Goal: Task Accomplishment & Management: Use online tool/utility

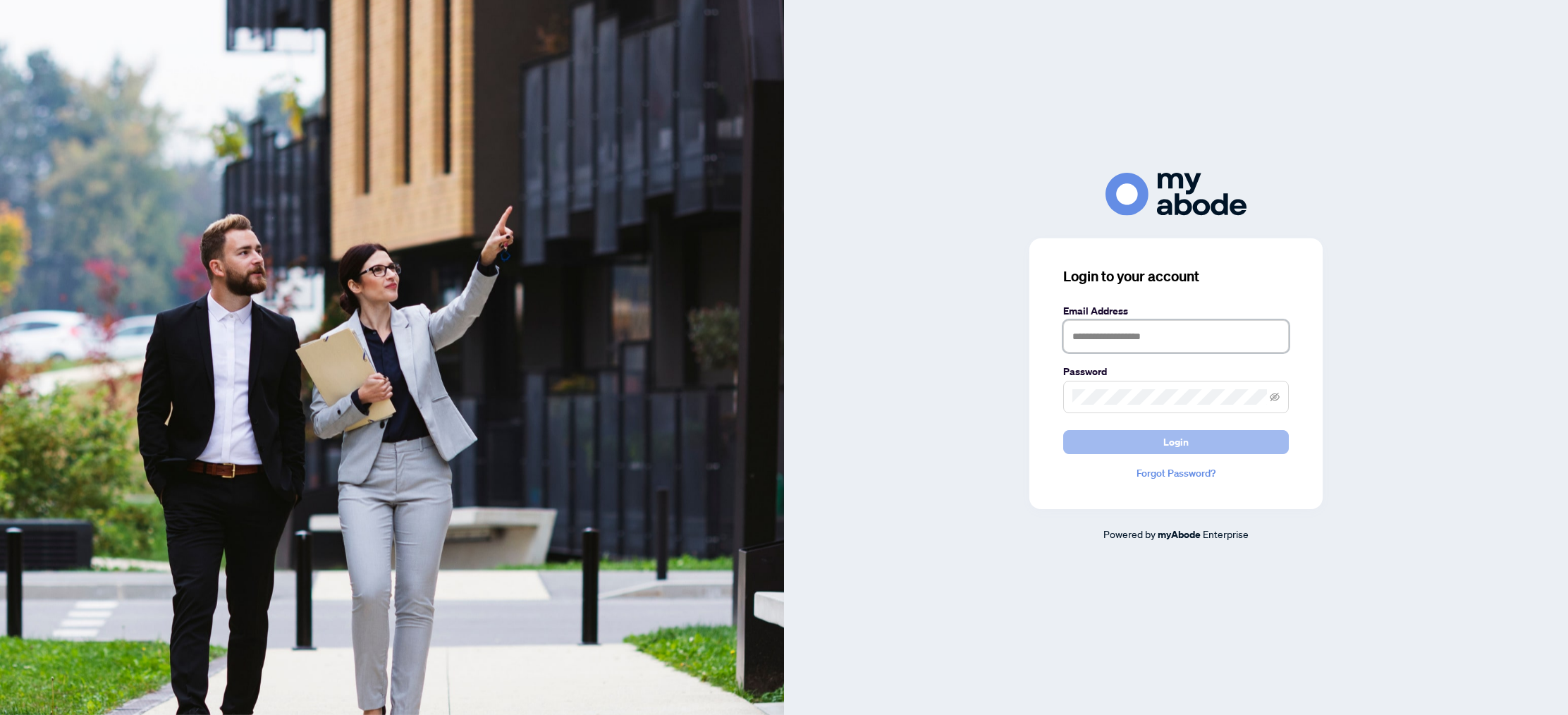
type input "**********"
click at [1169, 445] on span "Login" at bounding box center [1176, 442] width 25 height 23
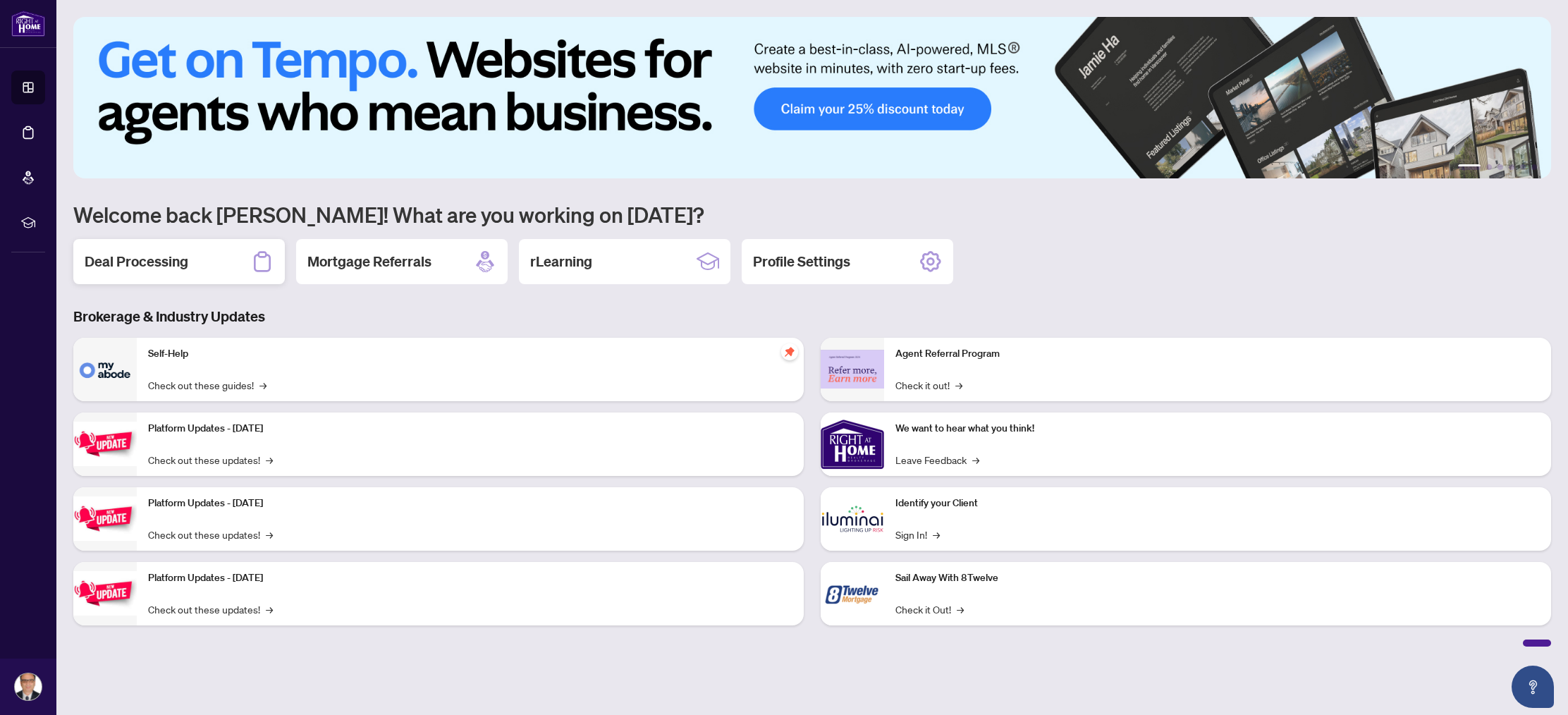
click at [151, 257] on h2 "Deal Processing" at bounding box center [136, 261] width 103 height 20
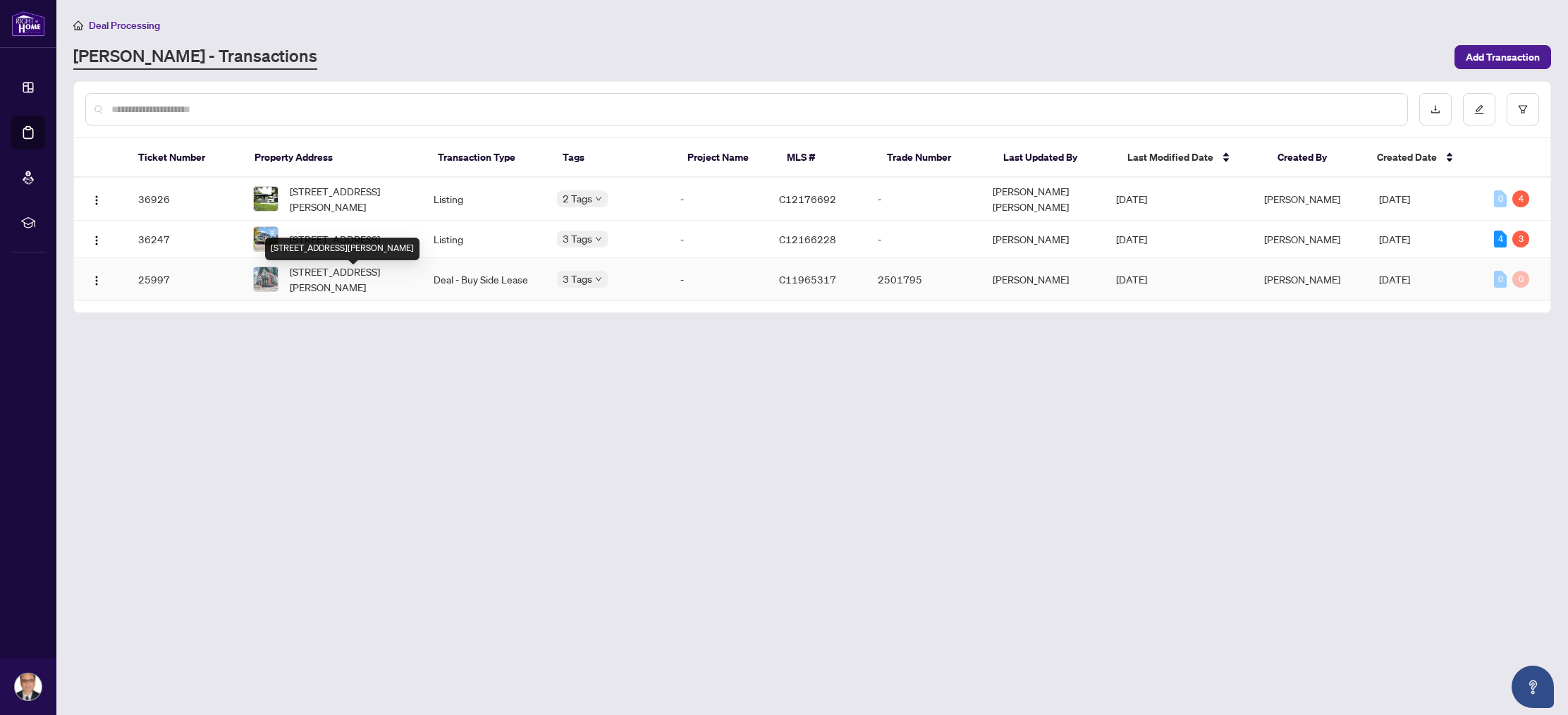
click at [349, 242] on div "808-9 Bogert Ave, Toronto, Ontario M2N 0H3, Canada" at bounding box center [342, 249] width 154 height 23
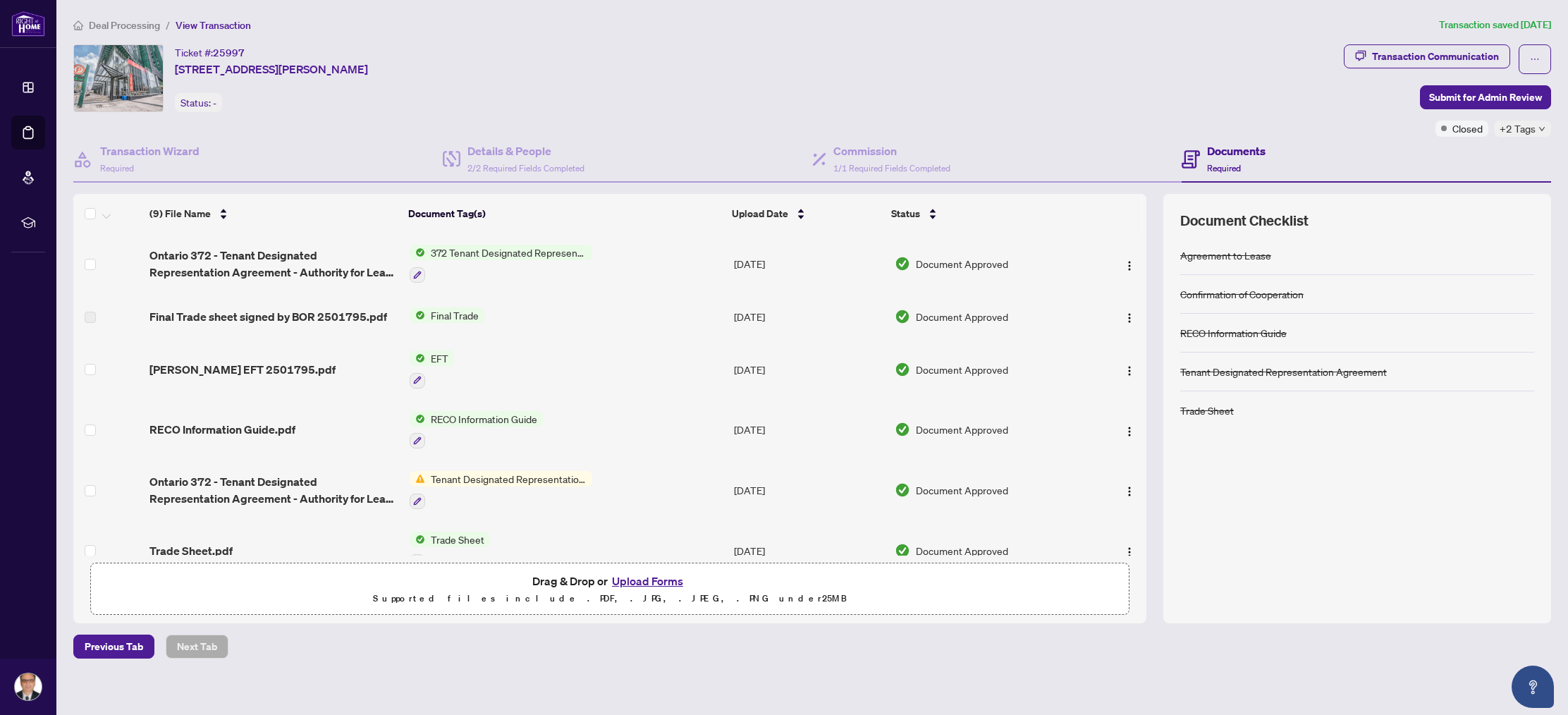
click at [491, 476] on span "Tenant Designated Representation Agreement" at bounding box center [509, 478] width 167 height 15
click at [495, 546] on span "Tenant Designated Representation Agreement" at bounding box center [507, 553] width 211 height 31
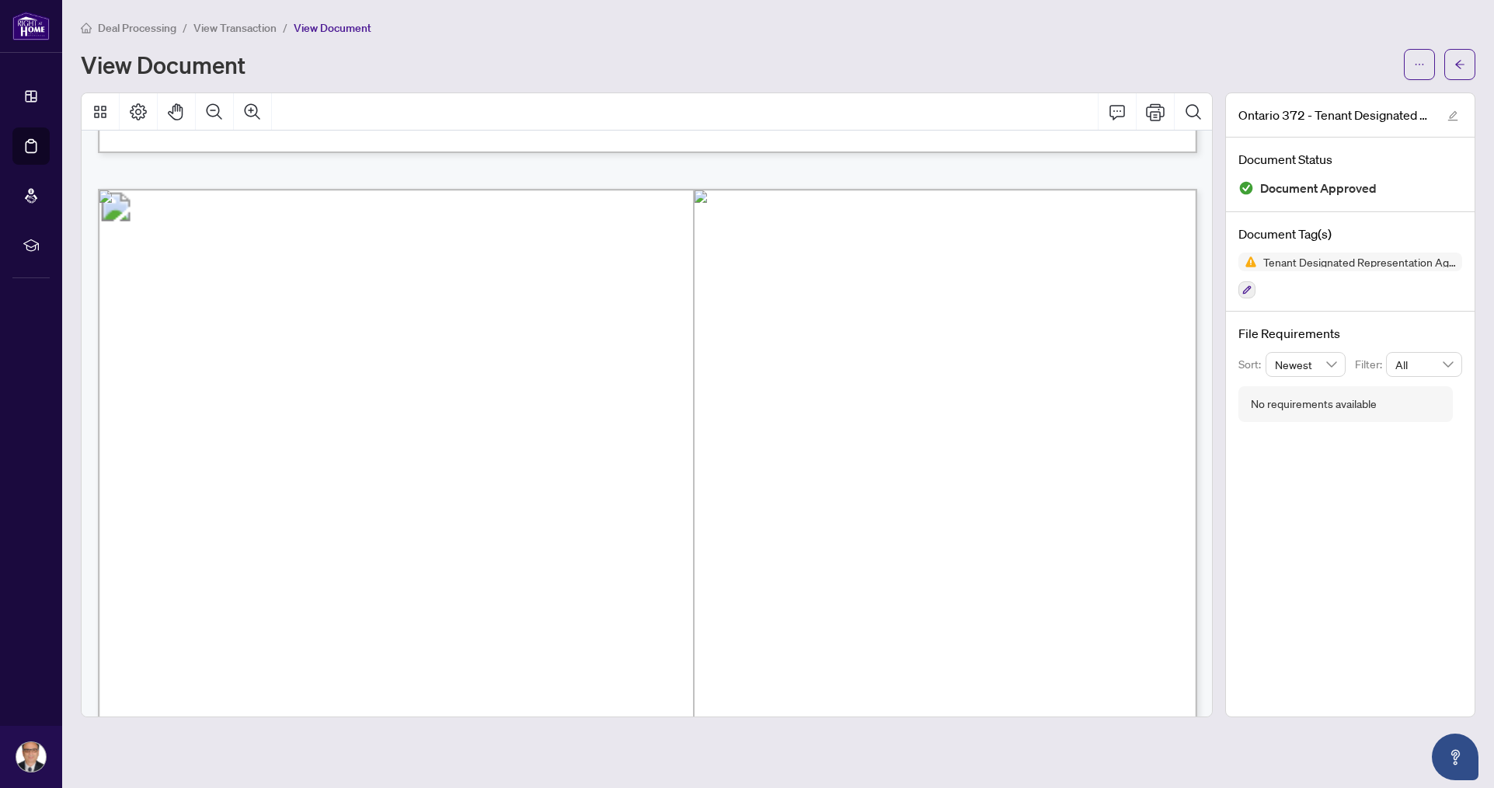
scroll to position [1365, 0]
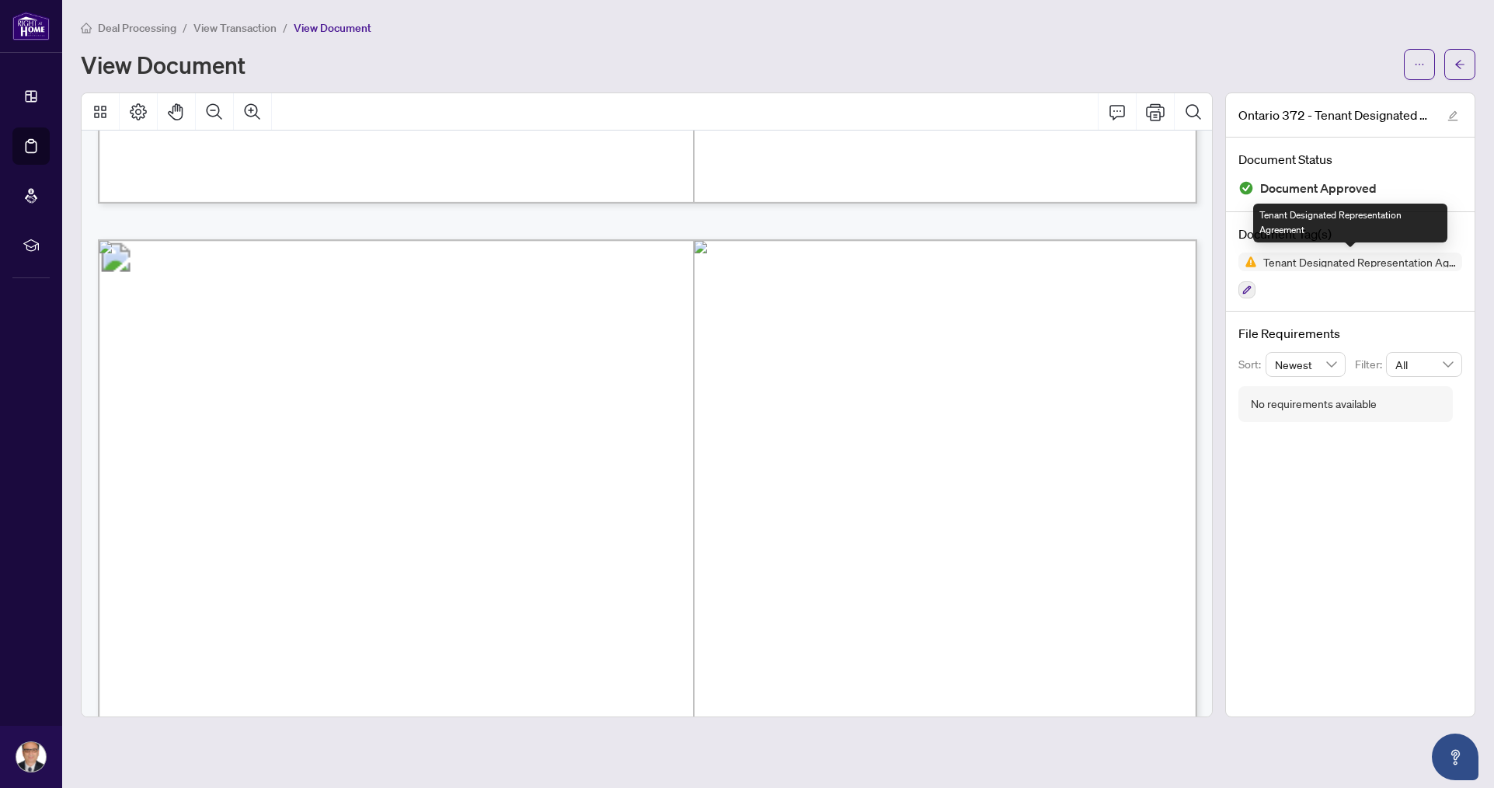
click at [1343, 266] on span "Tenant Designated Representation Agreement" at bounding box center [1351, 262] width 224 height 19
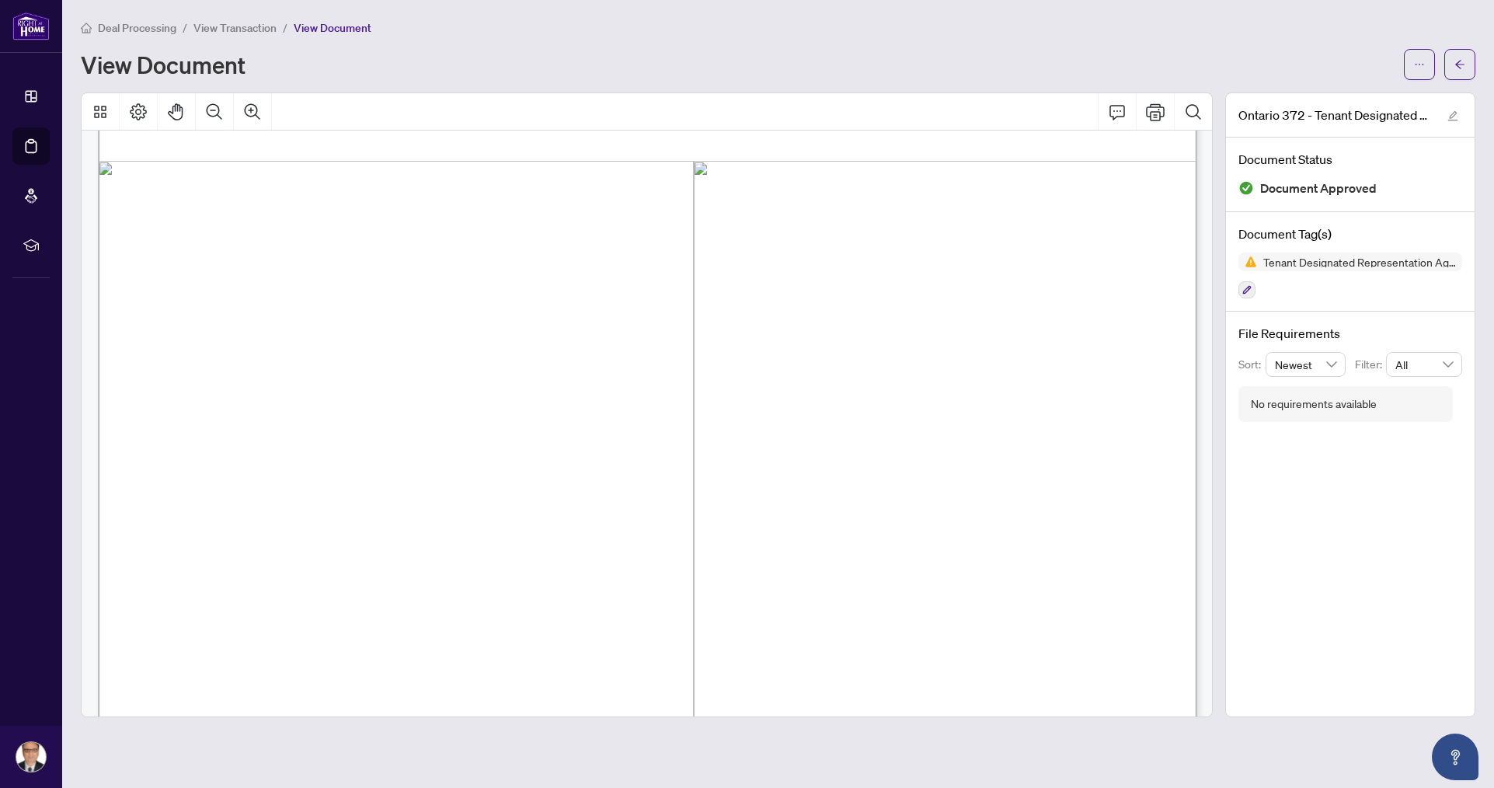
scroll to position [0, 0]
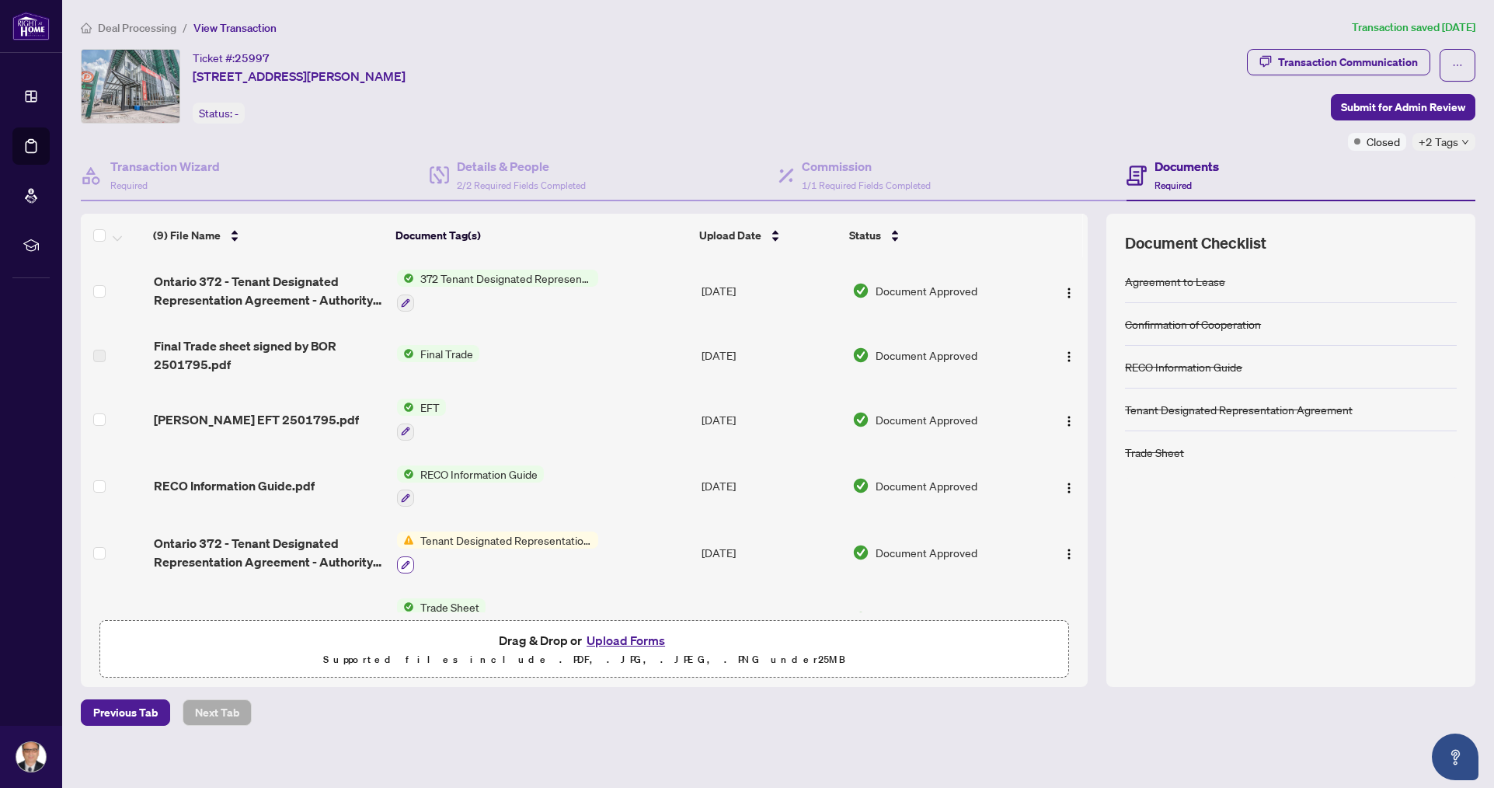
click at [406, 560] on icon "button" at bounding box center [405, 564] width 9 height 9
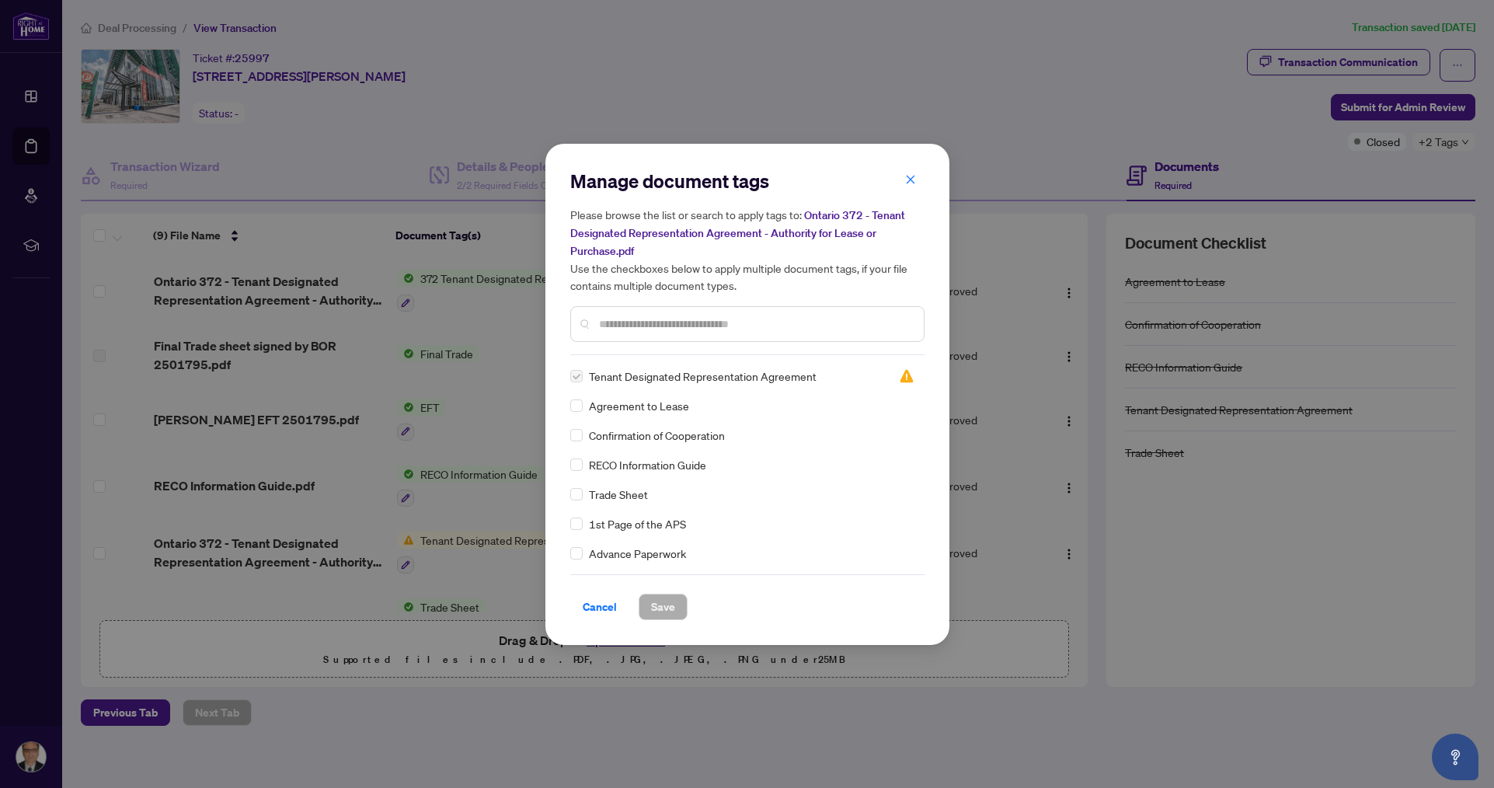
drag, startPoint x: 263, startPoint y: 542, endPoint x: 361, endPoint y: 545, distance: 98.0
click at [266, 542] on div "Manage document tags Please browse the list or search to apply tags to: Ontario…" at bounding box center [747, 394] width 1494 height 788
click at [469, 543] on div "Manage document tags Please browse the list or search to apply tags to: Ontario…" at bounding box center [747, 394] width 1494 height 788
click at [469, 538] on div "Manage document tags Please browse the list or search to apply tags to: Ontario…" at bounding box center [747, 394] width 1494 height 788
click at [609, 607] on span "Cancel" at bounding box center [600, 606] width 34 height 25
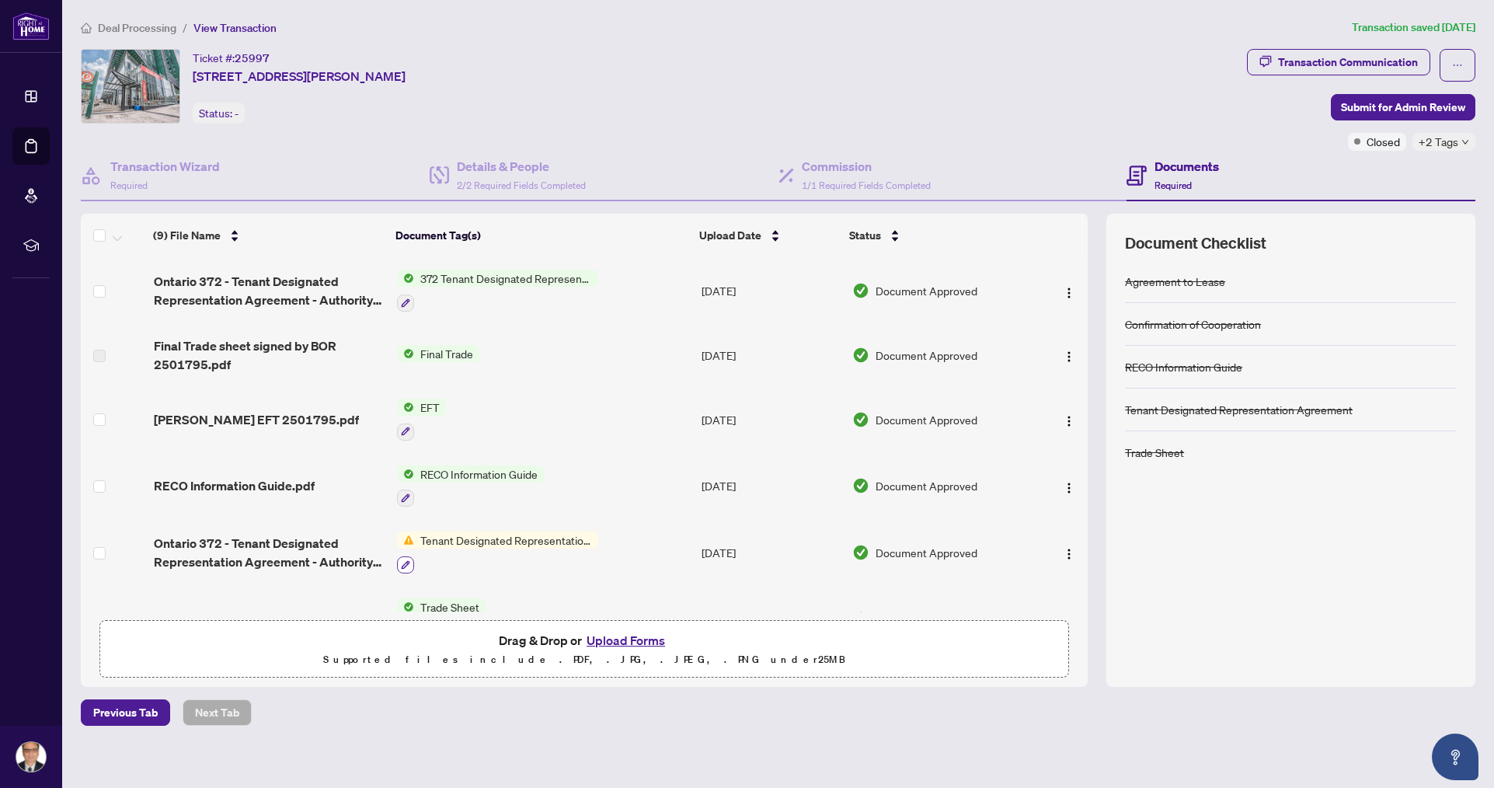
click at [406, 560] on icon "button" at bounding box center [406, 564] width 9 height 9
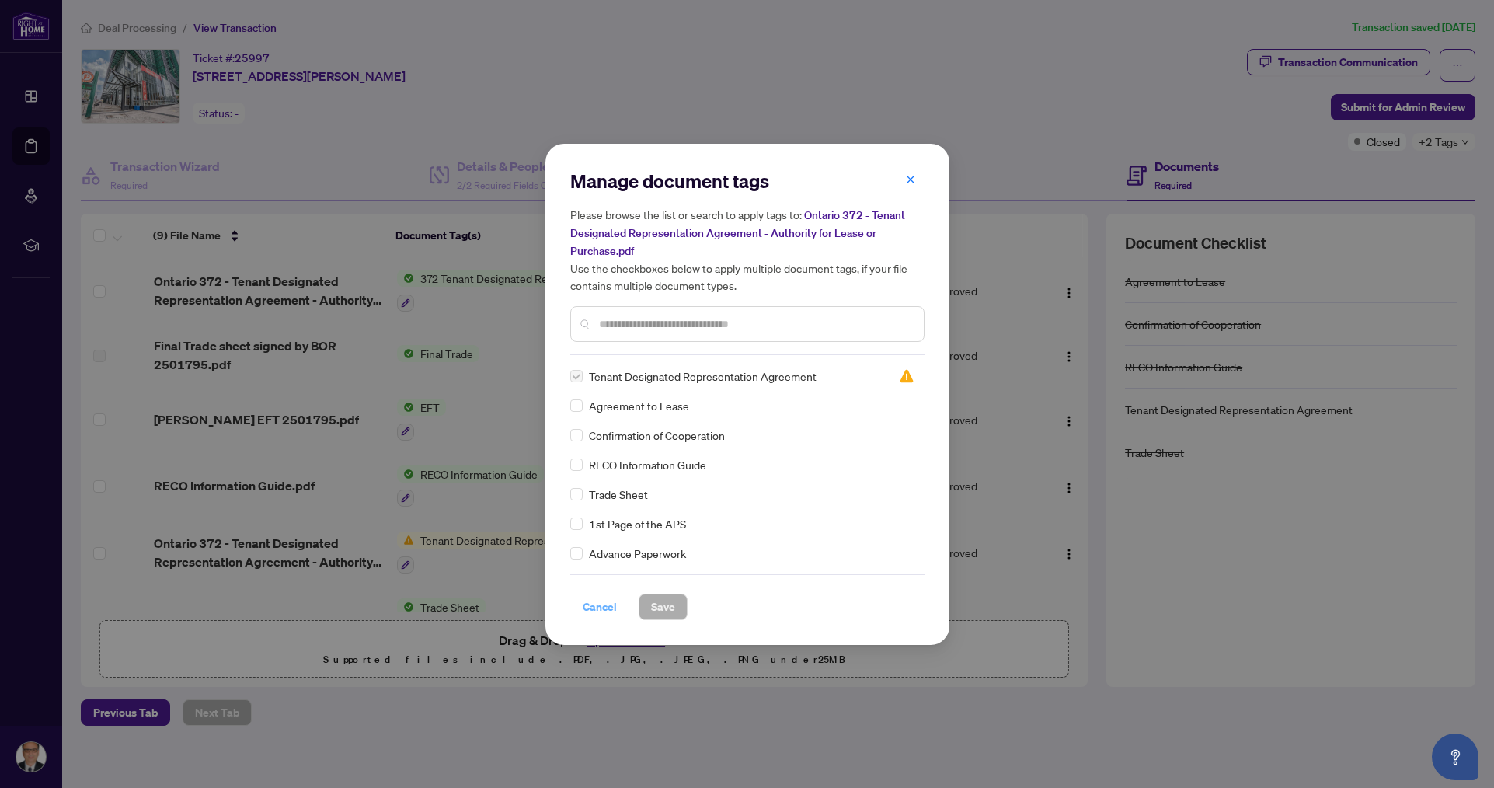
click at [604, 601] on span "Cancel" at bounding box center [600, 606] width 34 height 25
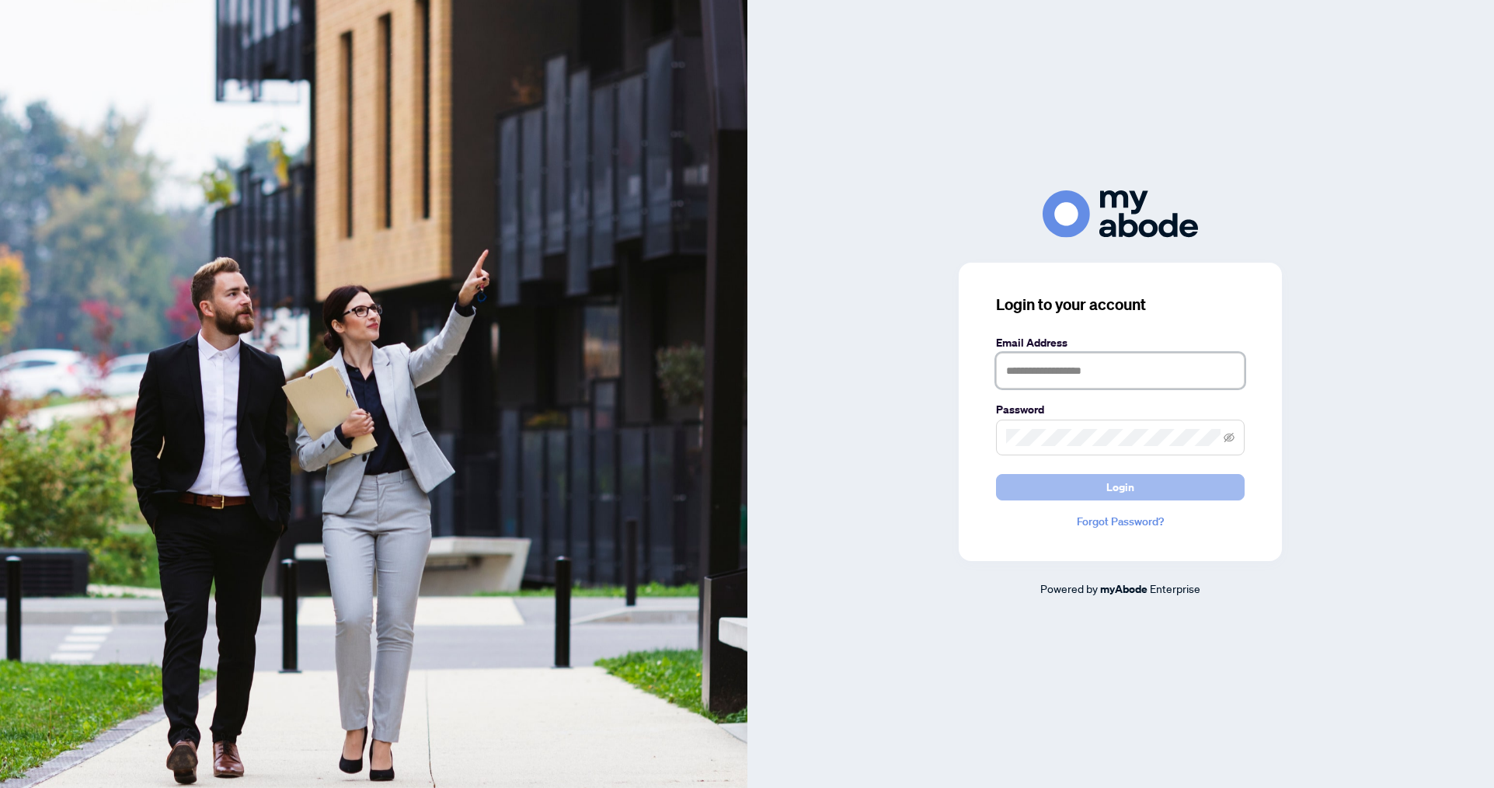
type input "**********"
click at [1110, 486] on span "Login" at bounding box center [1120, 487] width 28 height 25
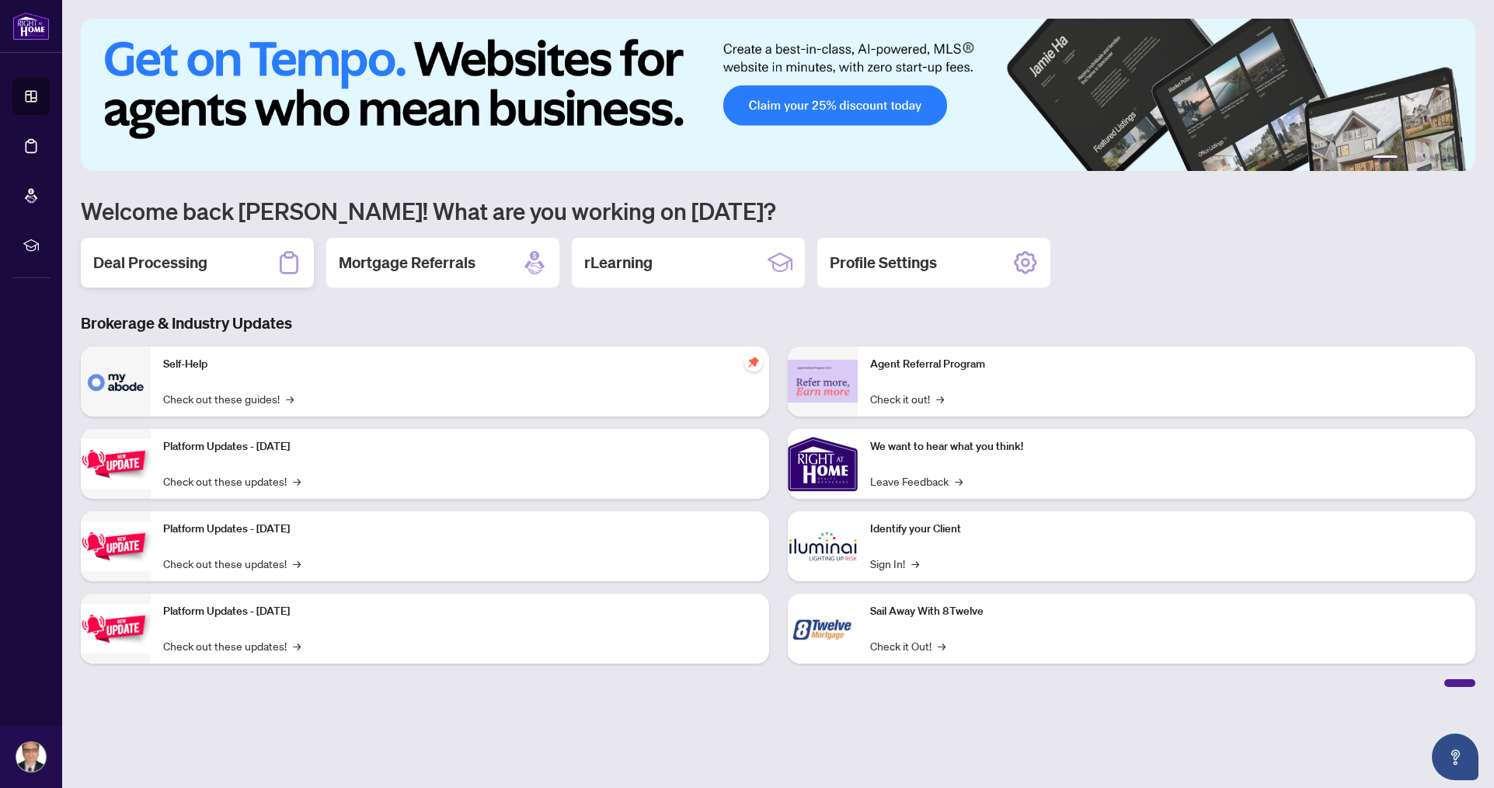
click at [193, 260] on h2 "Deal Processing" at bounding box center [150, 263] width 114 height 22
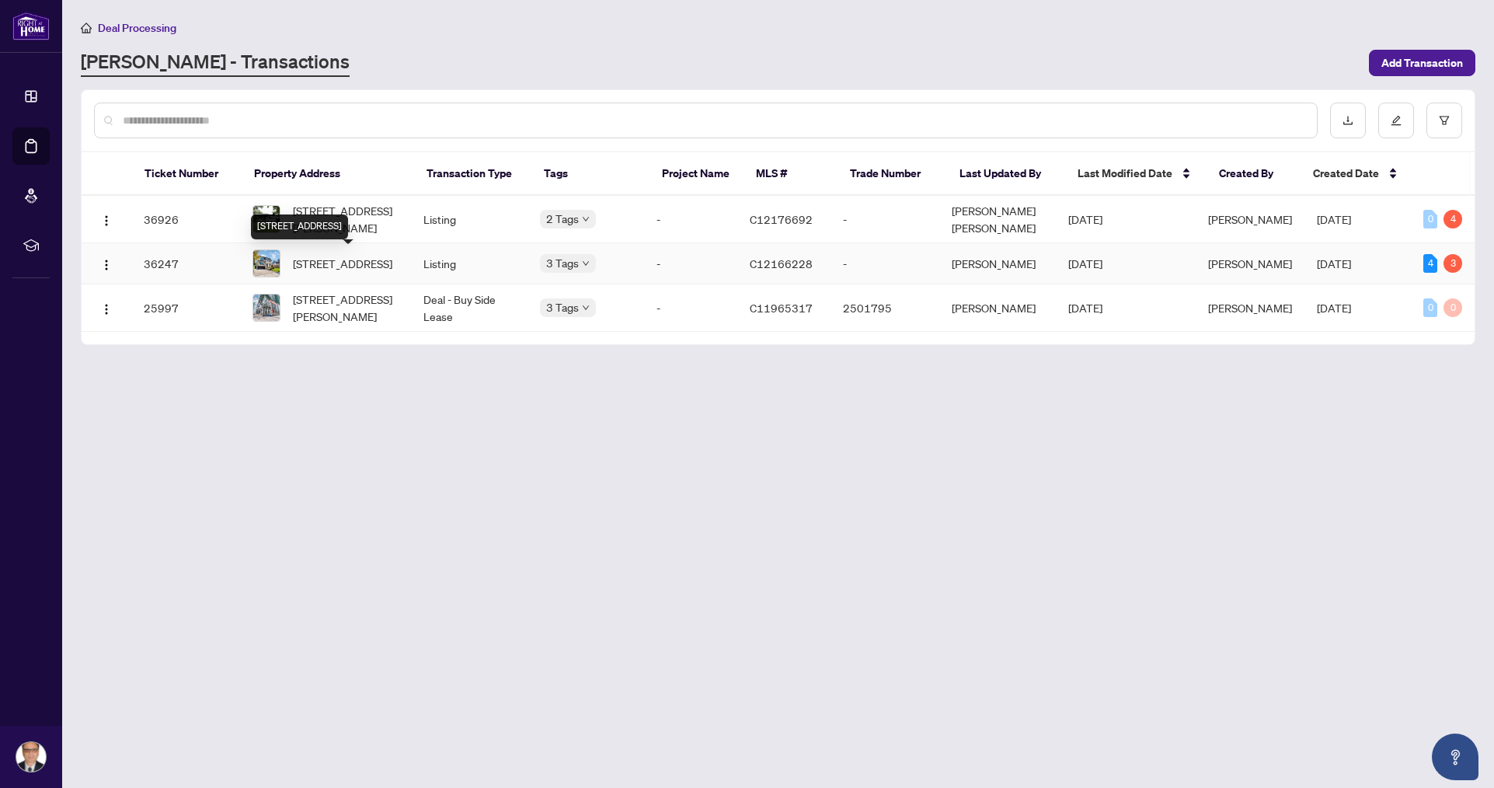
click at [361, 271] on span "[STREET_ADDRESS]" at bounding box center [342, 263] width 99 height 17
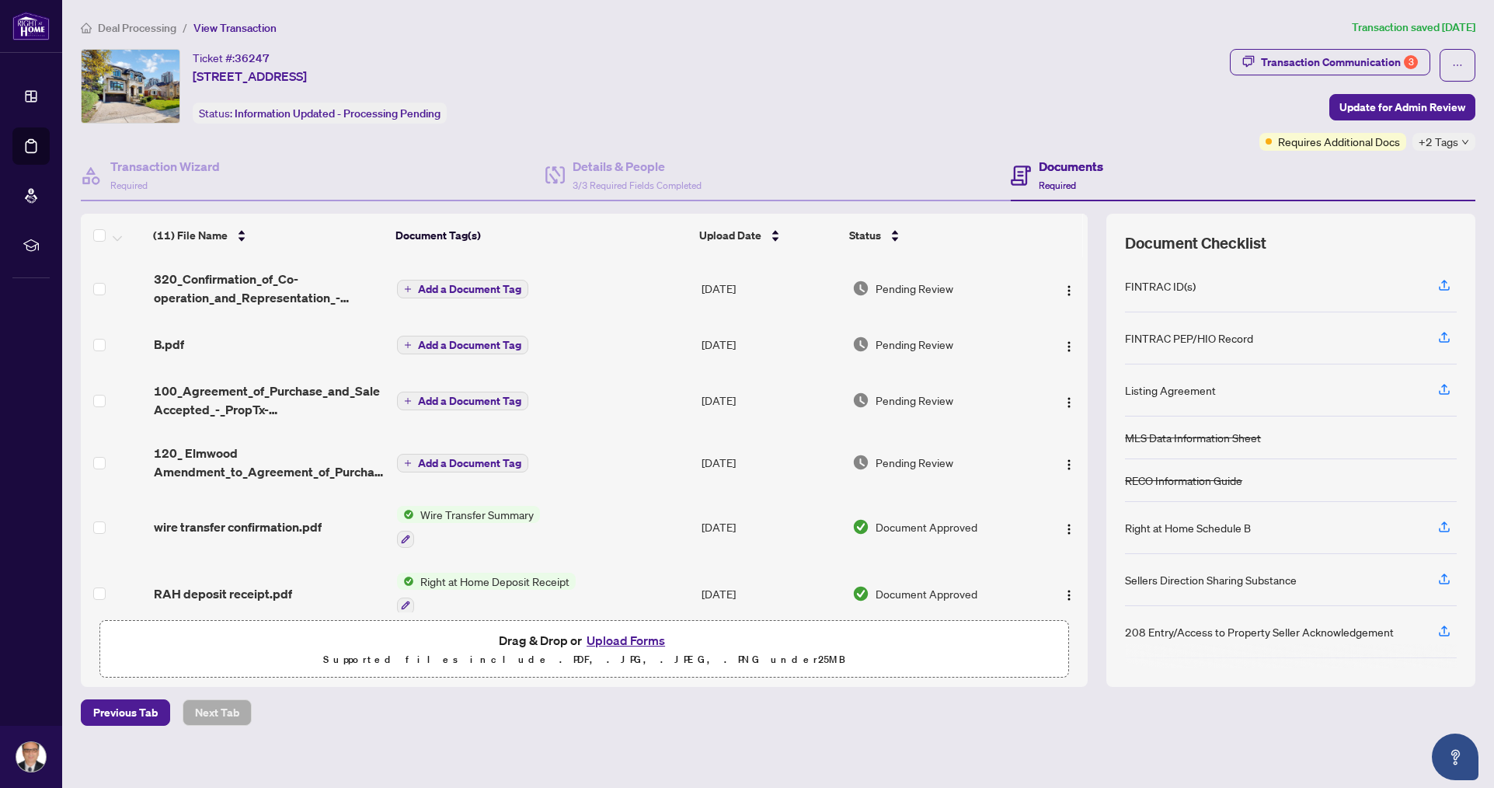
click at [1462, 143] on icon "down" at bounding box center [1466, 142] width 8 height 8
click at [1207, 176] on div "Documents Required" at bounding box center [1243, 176] width 465 height 51
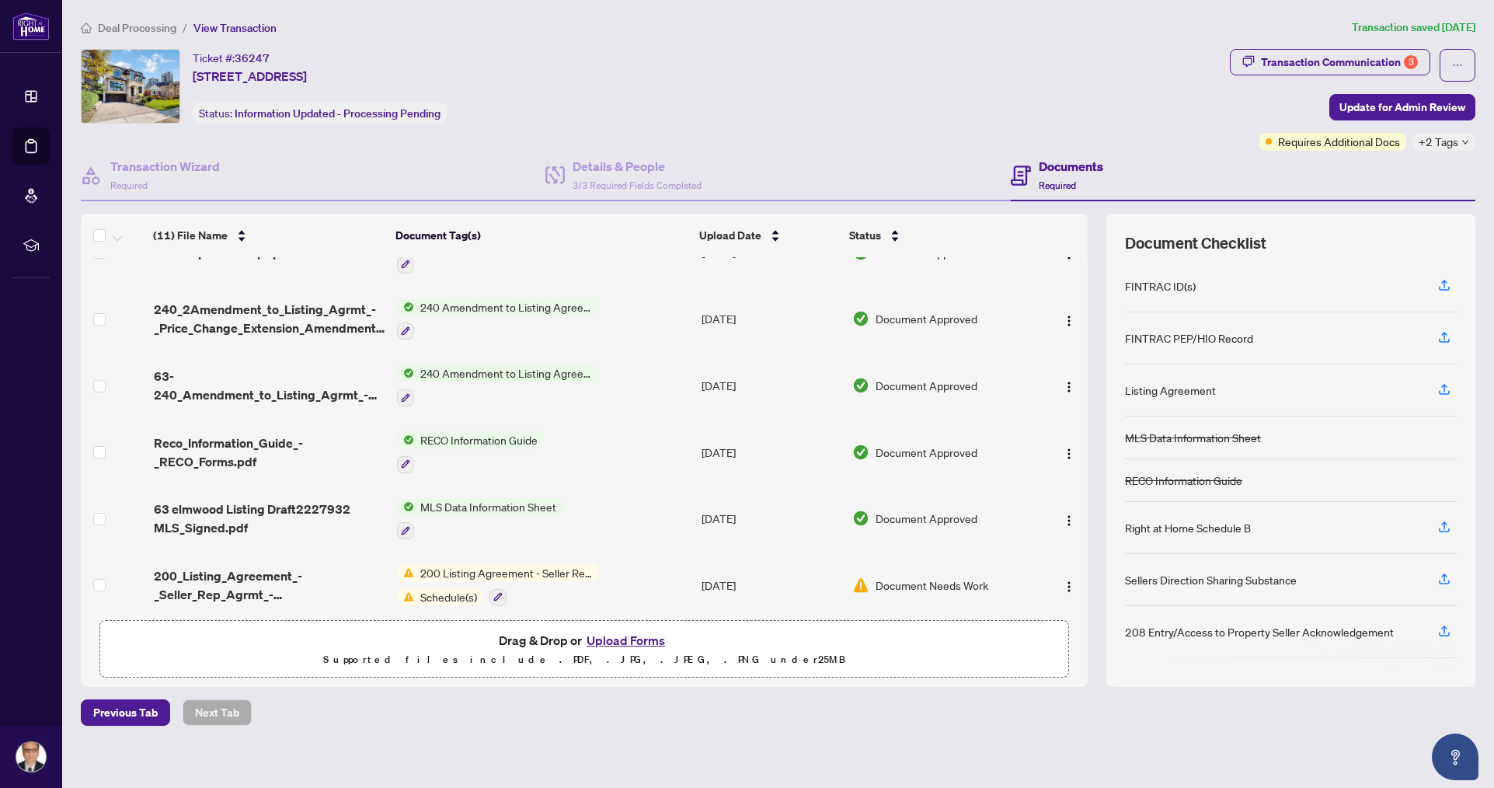
scroll to position [347, 0]
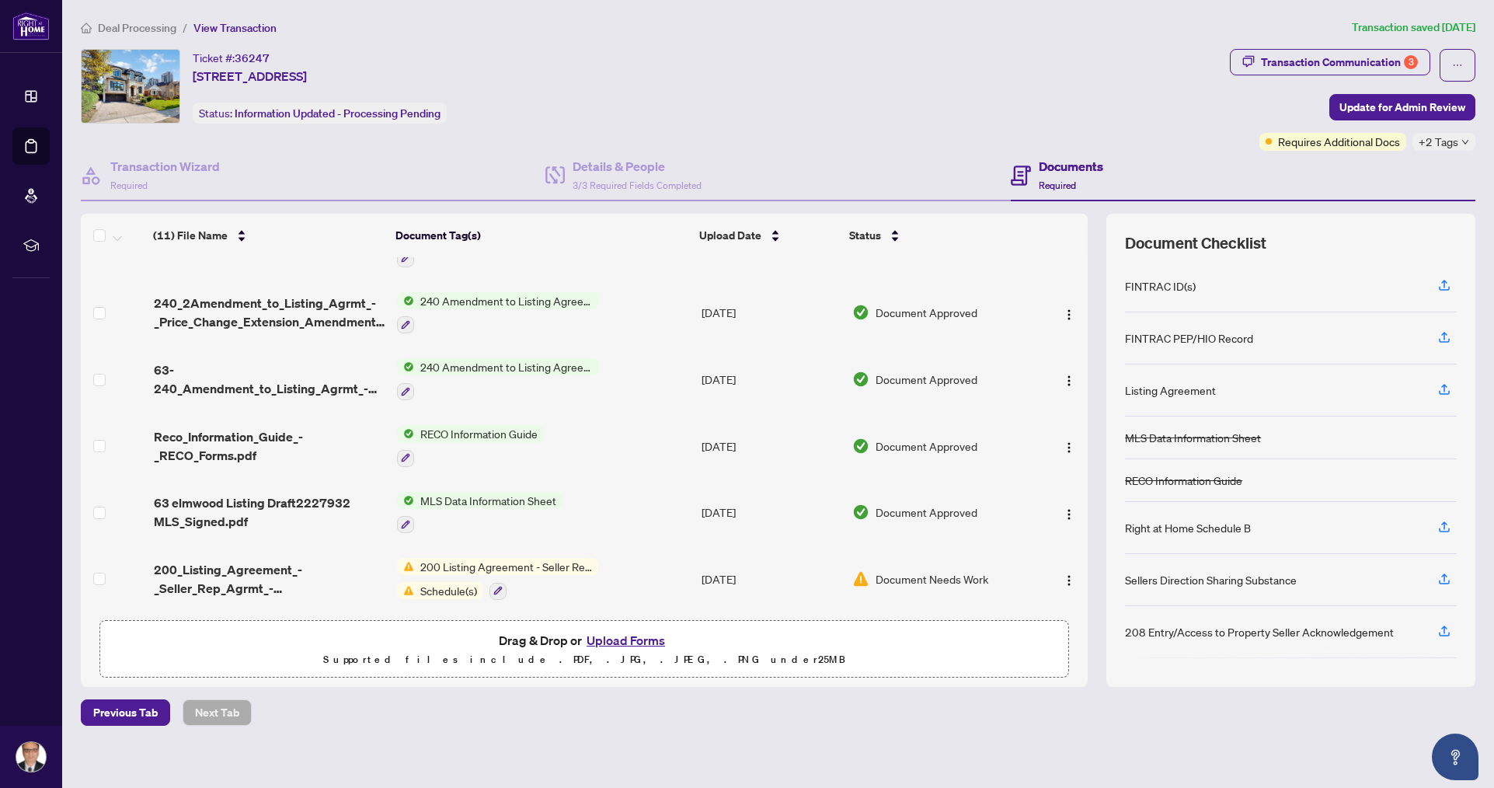
click at [536, 563] on span "200 Listing Agreement - Seller Representation Agreement Authority to Offer for …" at bounding box center [506, 566] width 184 height 17
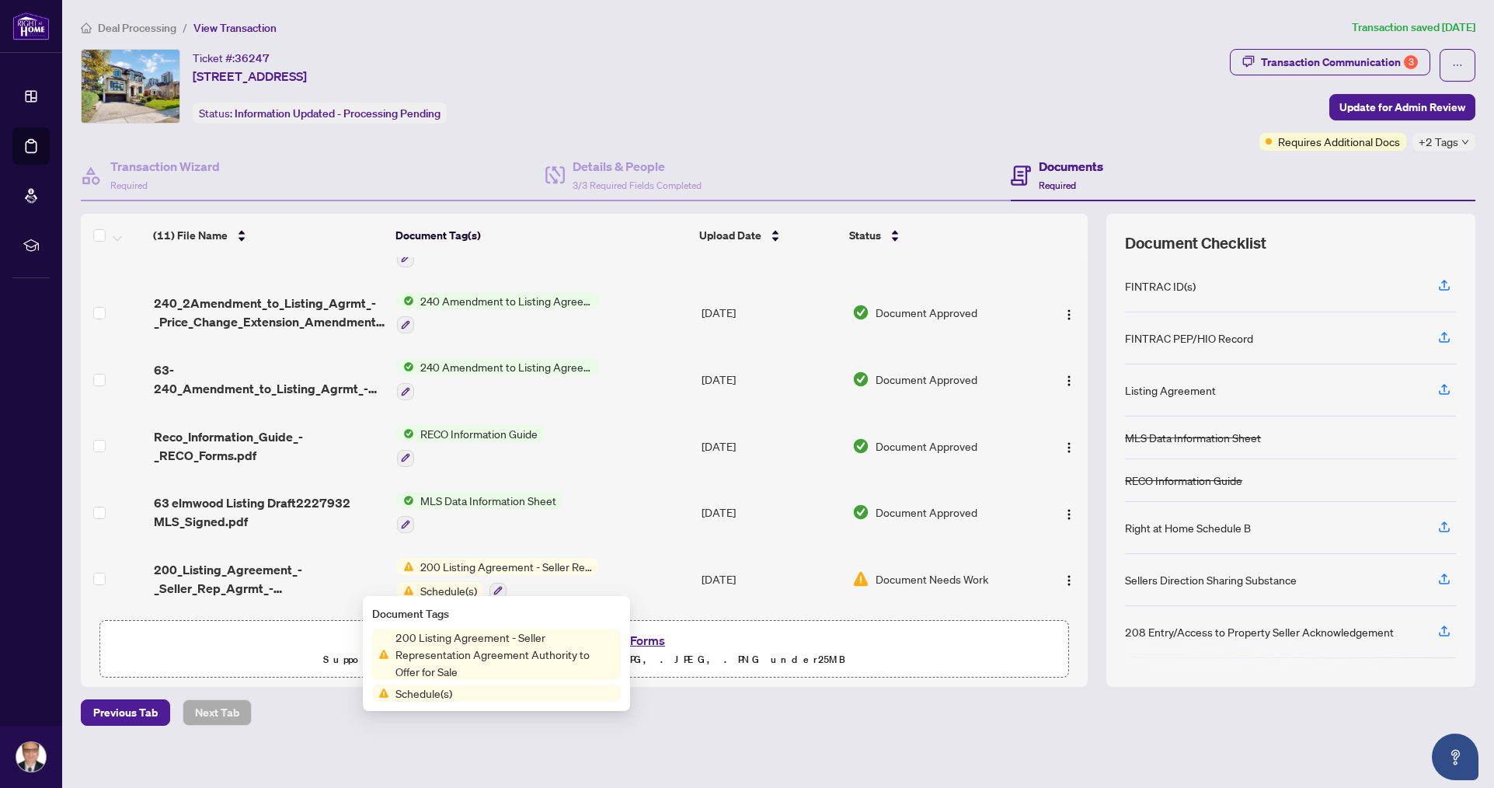
click at [527, 644] on span "200 Listing Agreement - Seller Representation Agreement Authority to Offer for …" at bounding box center [505, 654] width 232 height 51
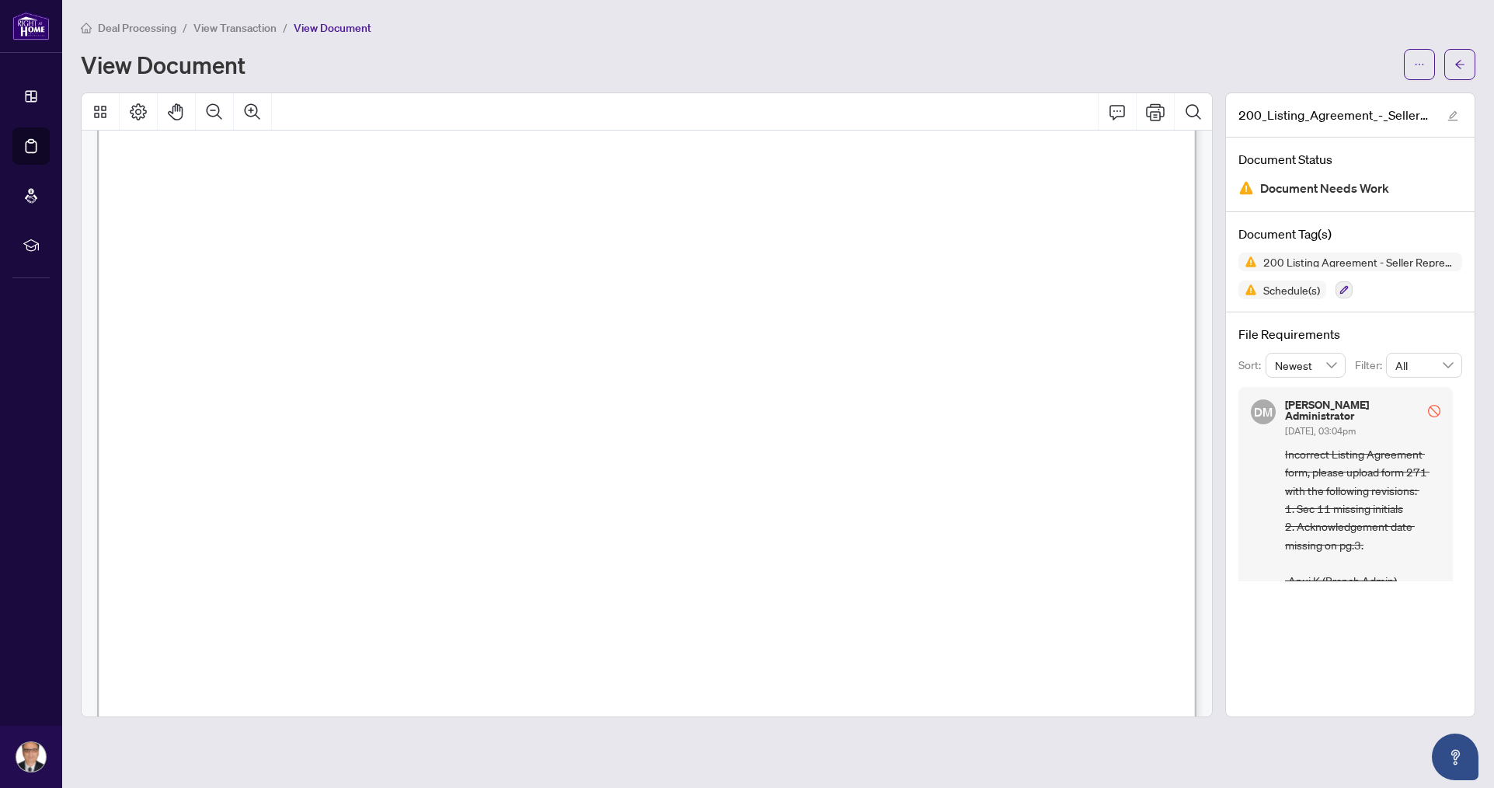
scroll to position [19, 0]
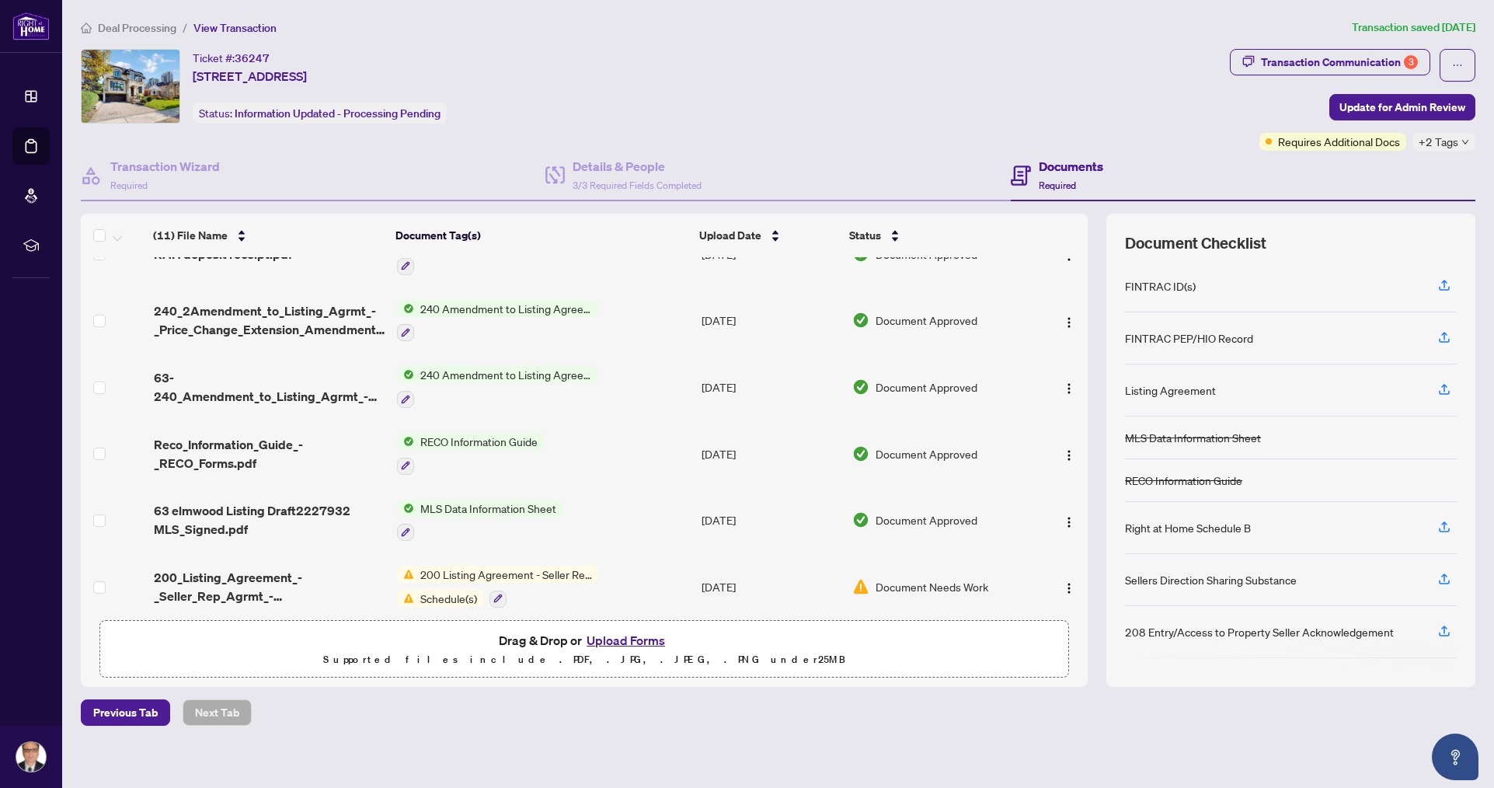
scroll to position [347, 0]
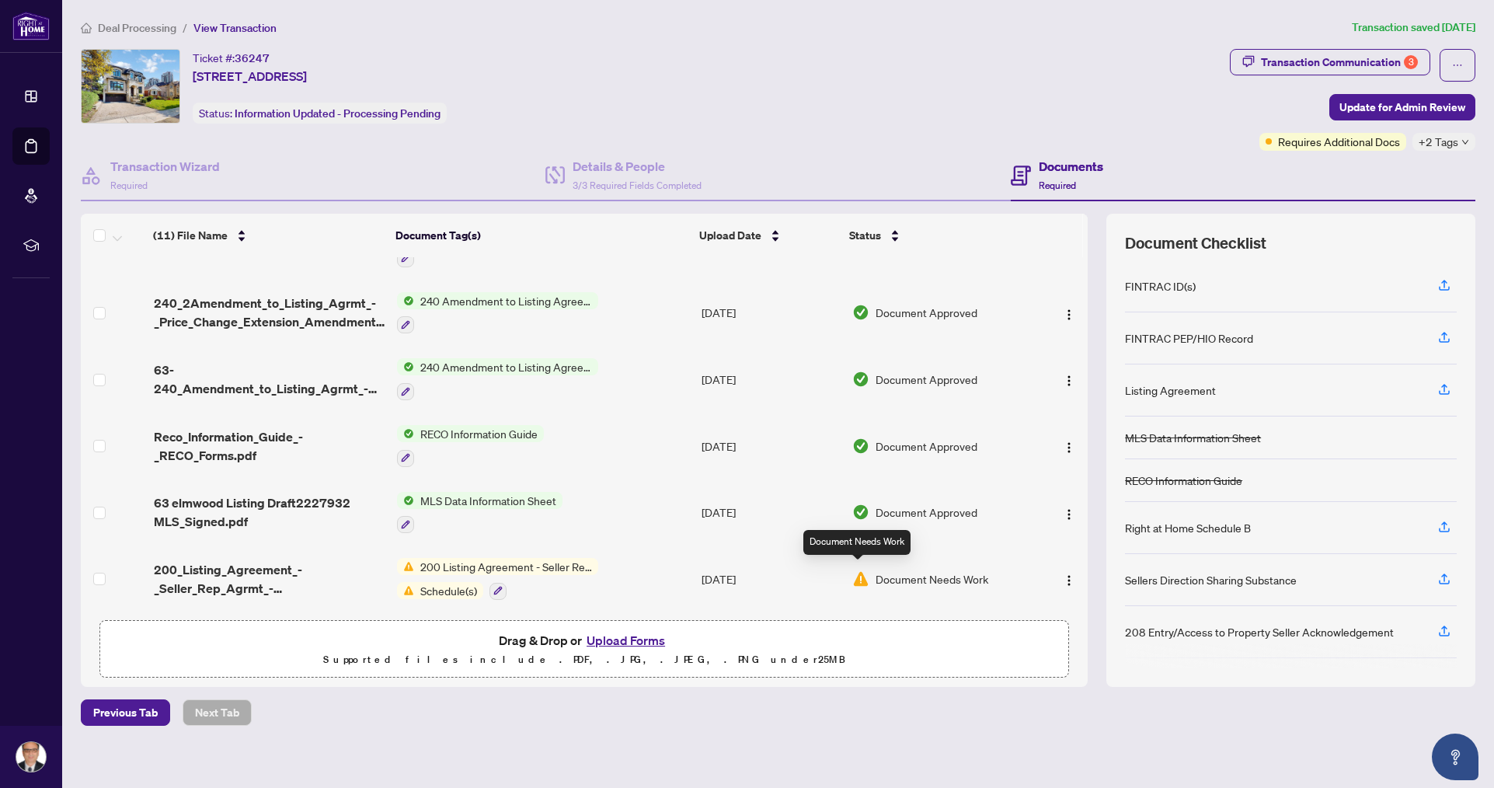
click at [856, 573] on img at bounding box center [860, 578] width 17 height 17
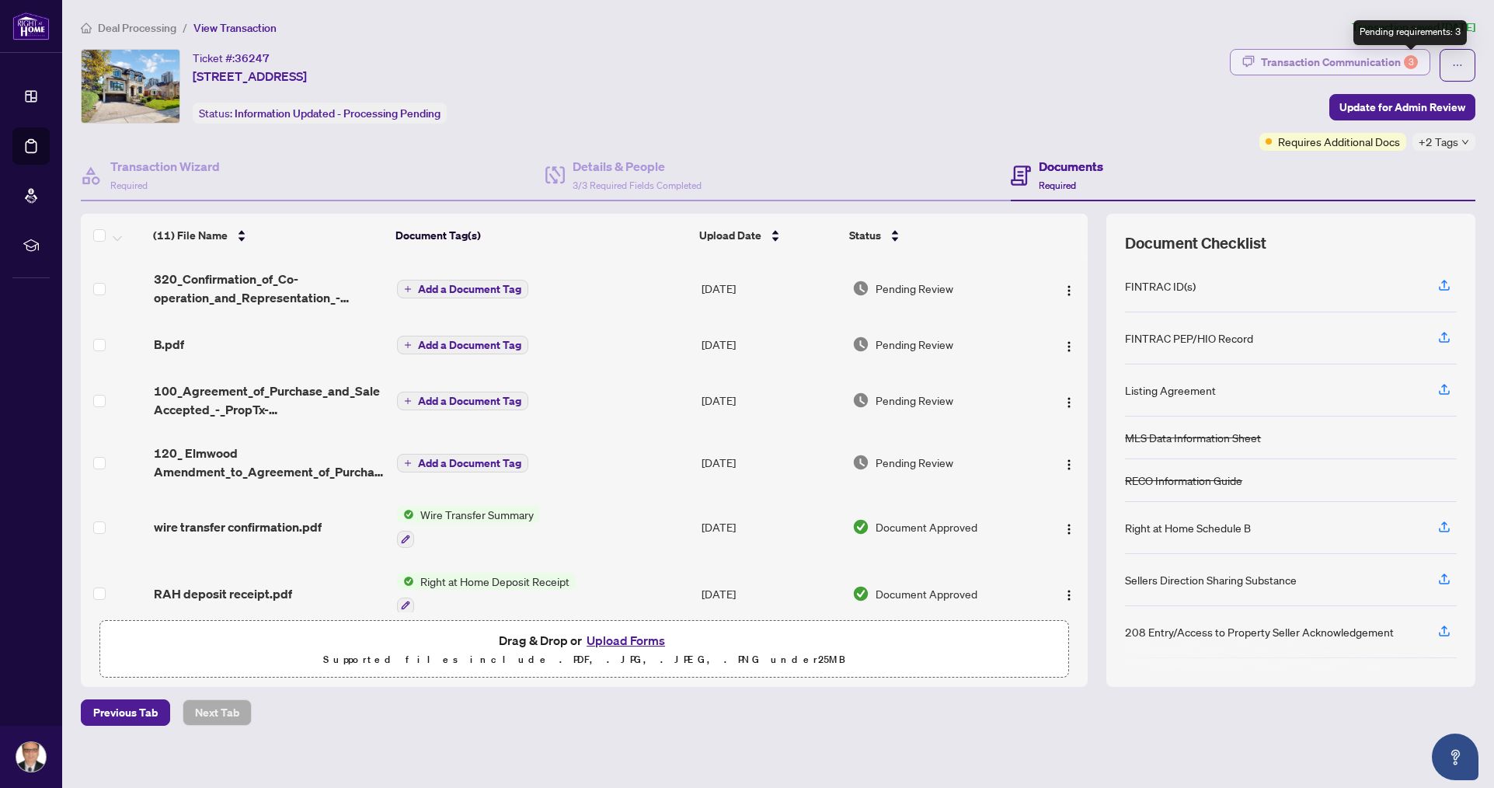
click at [1413, 57] on div "3" at bounding box center [1411, 62] width 14 height 14
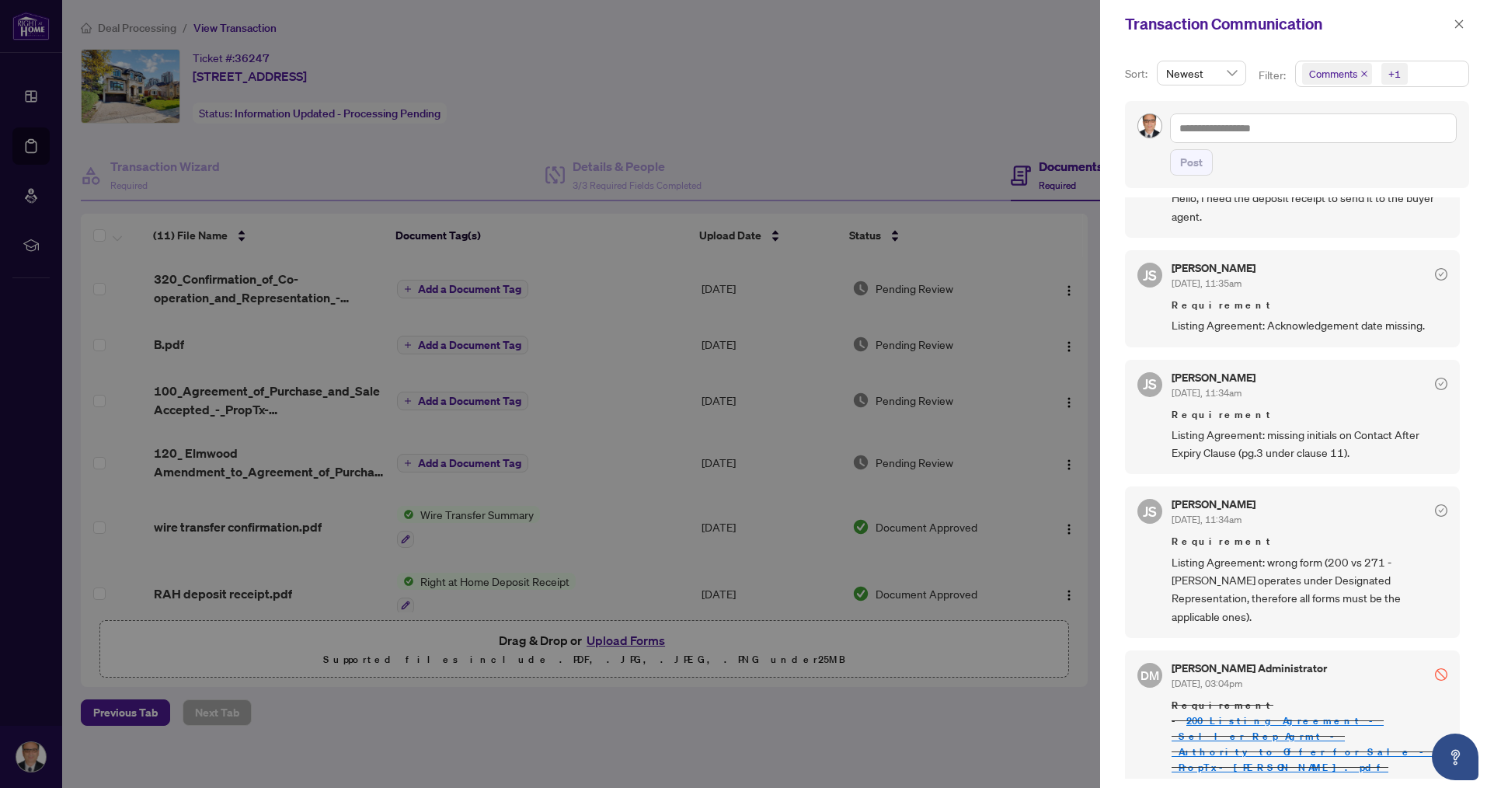
scroll to position [68, 0]
click at [618, 433] on div at bounding box center [747, 394] width 1494 height 788
drag, startPoint x: 1458, startPoint y: 25, endPoint x: 1406, endPoint y: 51, distance: 58.7
click at [1458, 26] on icon "close" at bounding box center [1459, 23] width 9 height 9
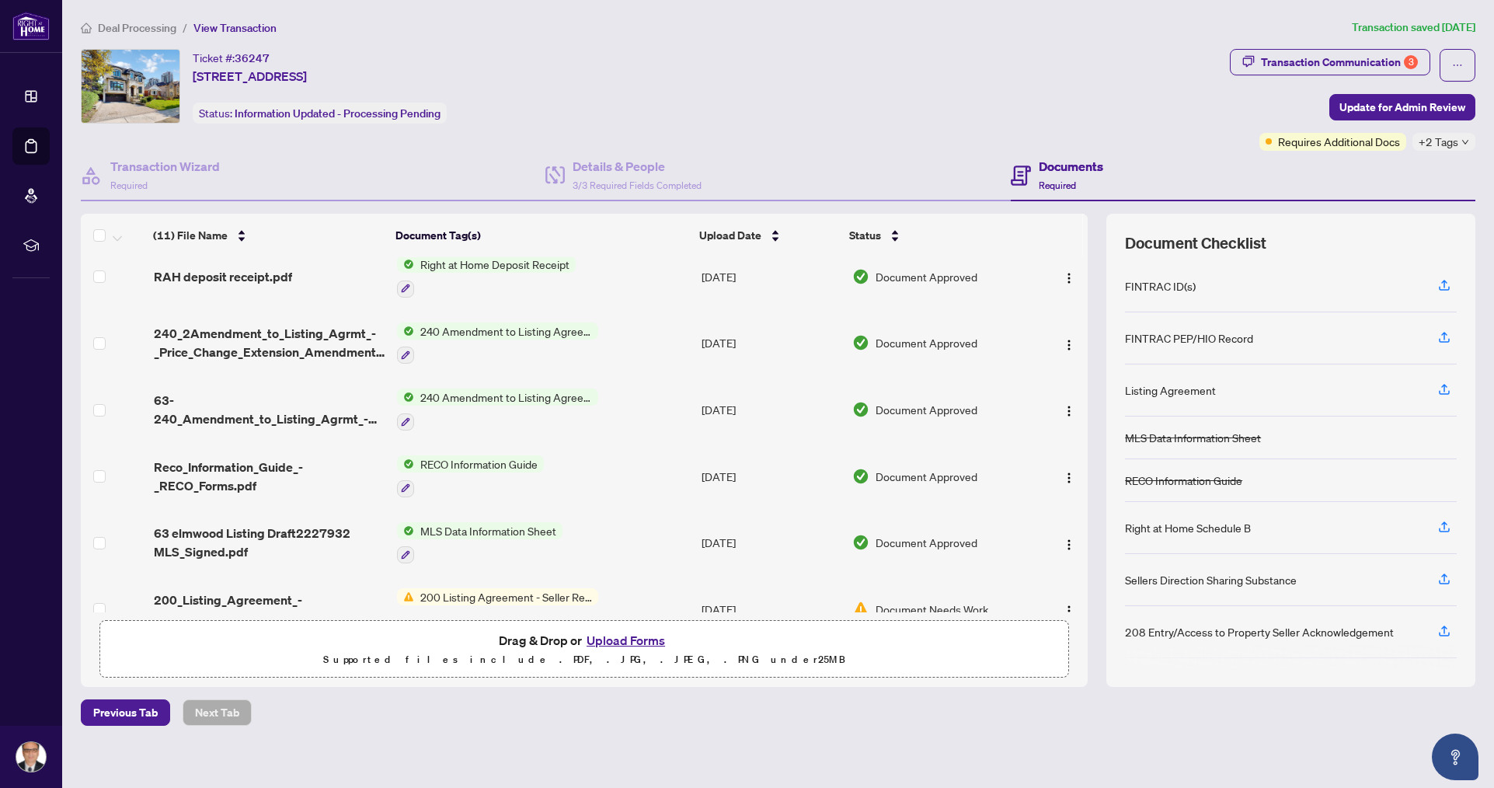
scroll to position [347, 0]
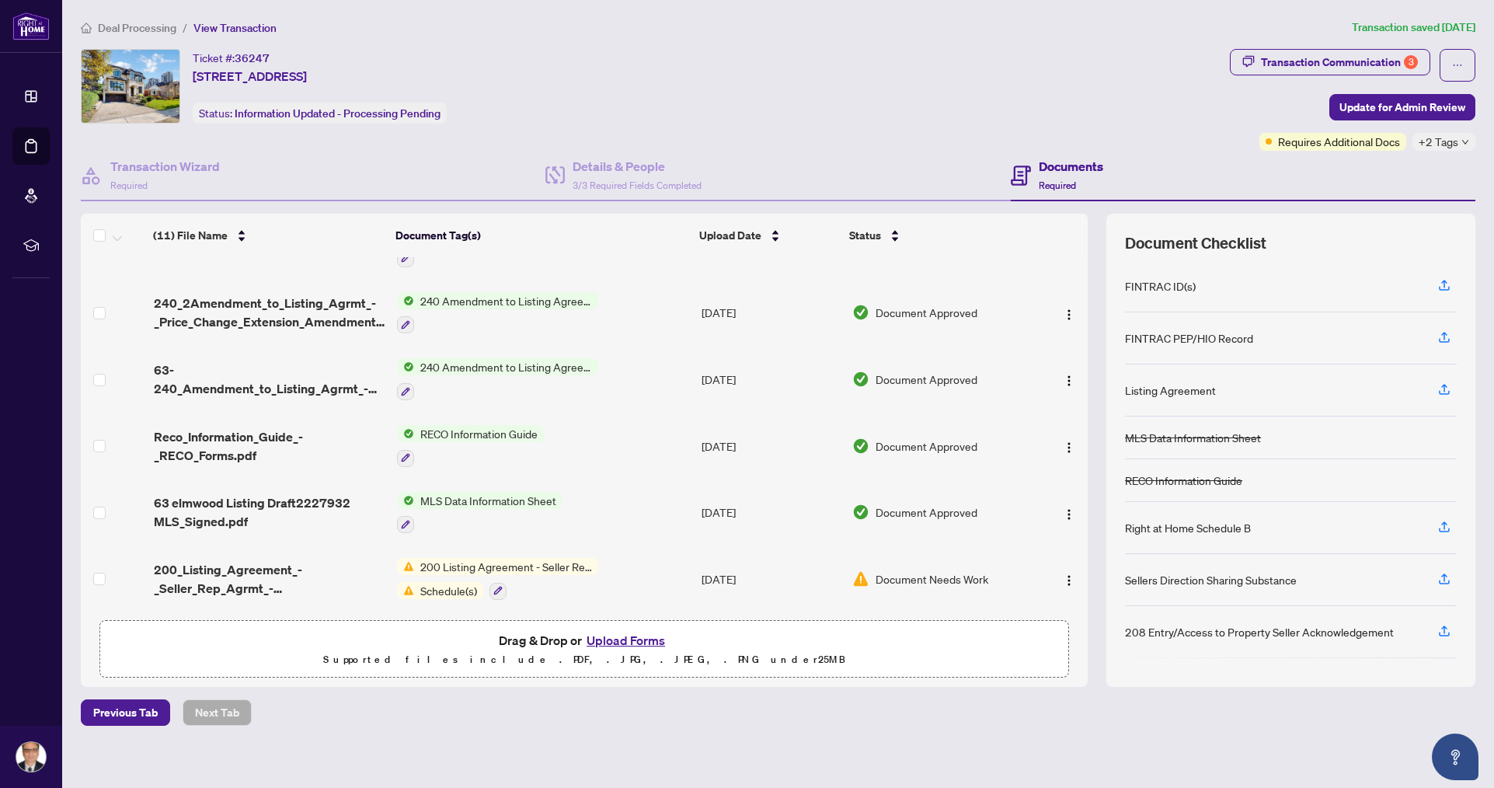
click at [497, 558] on span "200 Listing Agreement - Seller Representation Agreement Authority to Offer for …" at bounding box center [506, 566] width 184 height 17
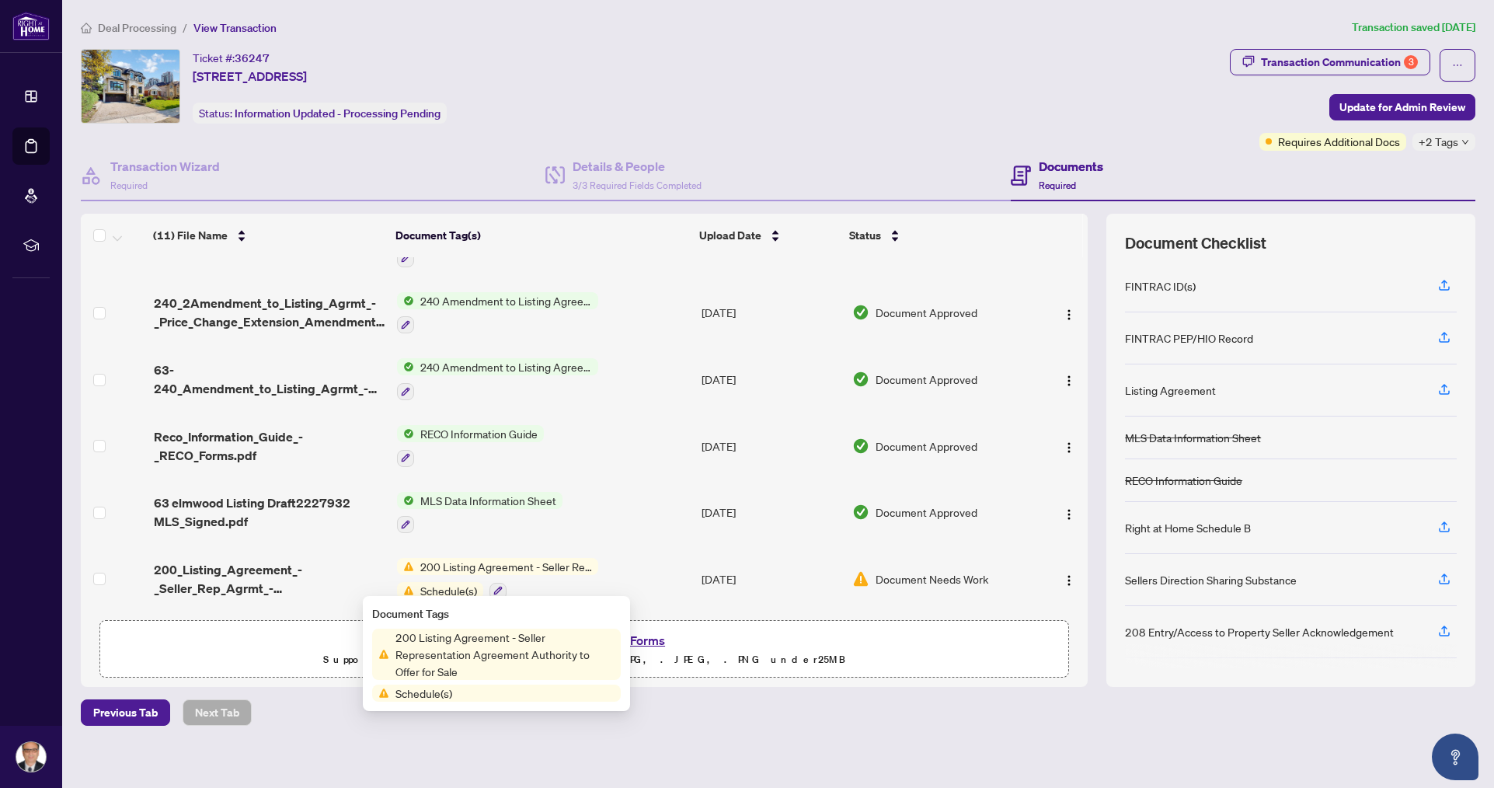
click at [498, 558] on span "200 Listing Agreement - Seller Representation Agreement Authority to Offer for …" at bounding box center [506, 566] width 184 height 17
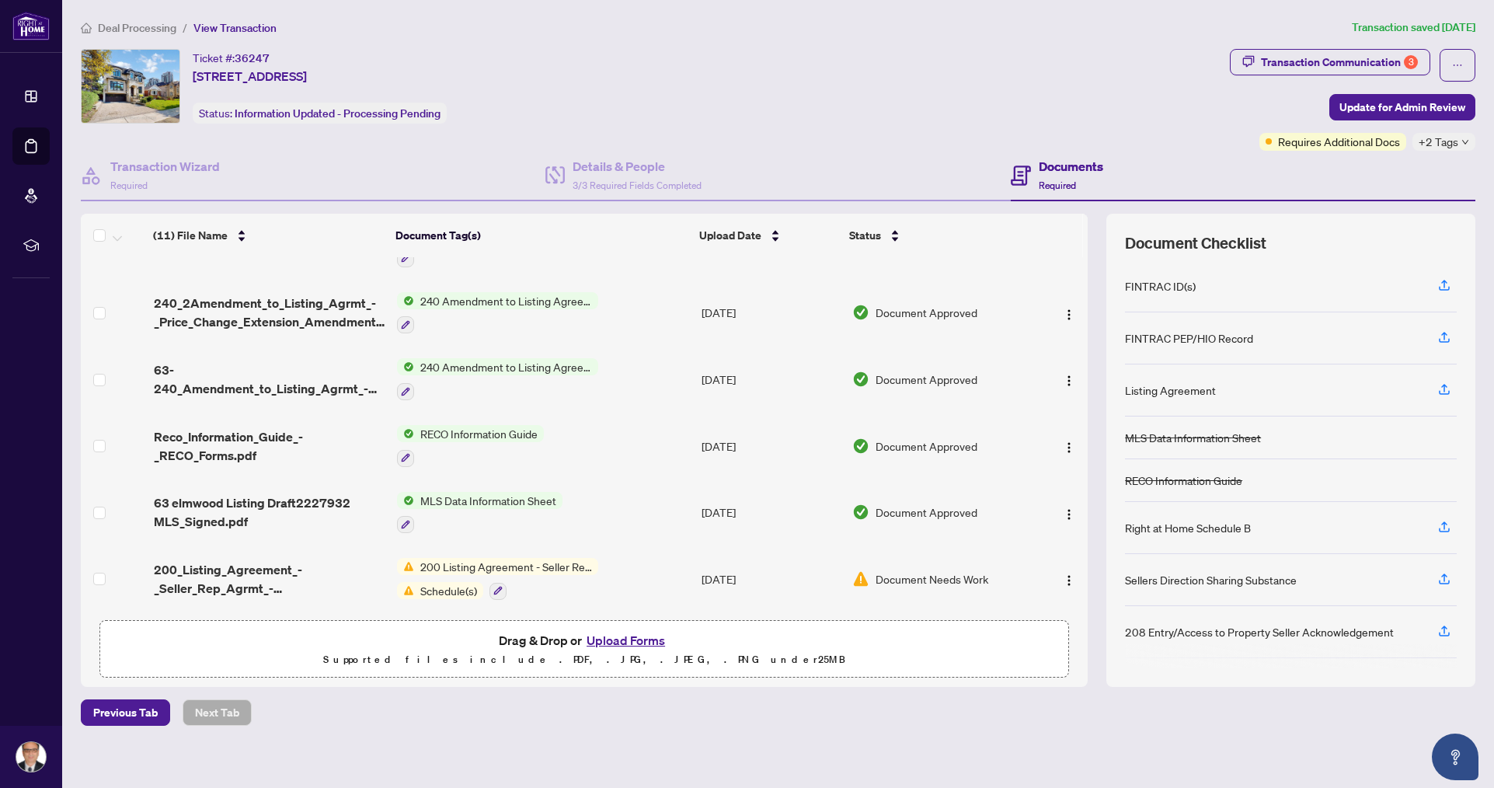
click at [499, 558] on span "200 Listing Agreement - Seller Representation Agreement Authority to Offer for …" at bounding box center [506, 566] width 184 height 17
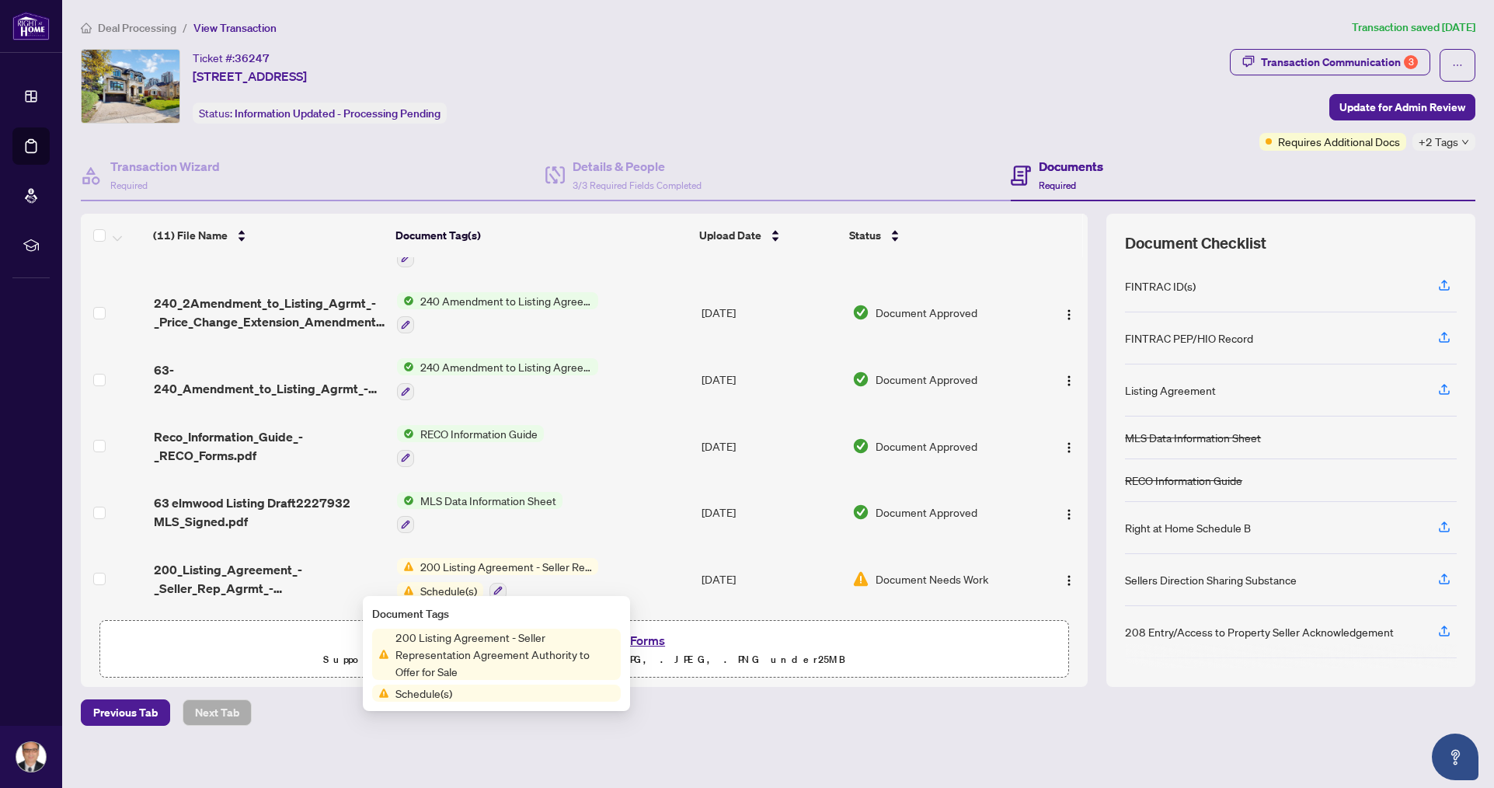
click at [455, 645] on span "200 Listing Agreement - Seller Representation Agreement Authority to Offer for …" at bounding box center [505, 654] width 232 height 51
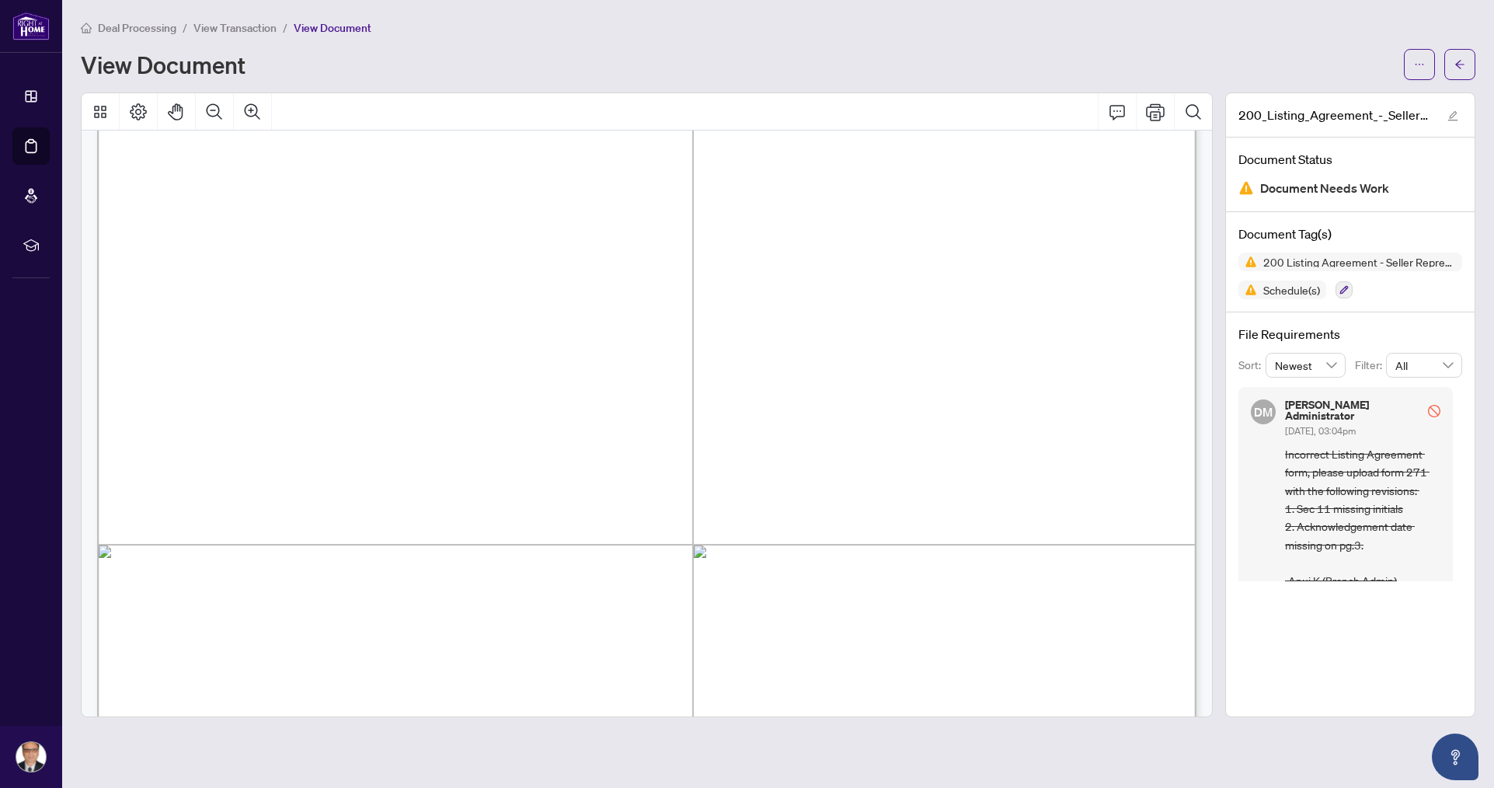
scroll to position [4567, 0]
click at [179, 363] on span "It is the brokerage’s duty to:- protect each client’s confidential information,…" at bounding box center [613, 364] width 869 height 17
drag, startPoint x: 179, startPoint y: 363, endPoint x: 368, endPoint y: 551, distance: 265.9
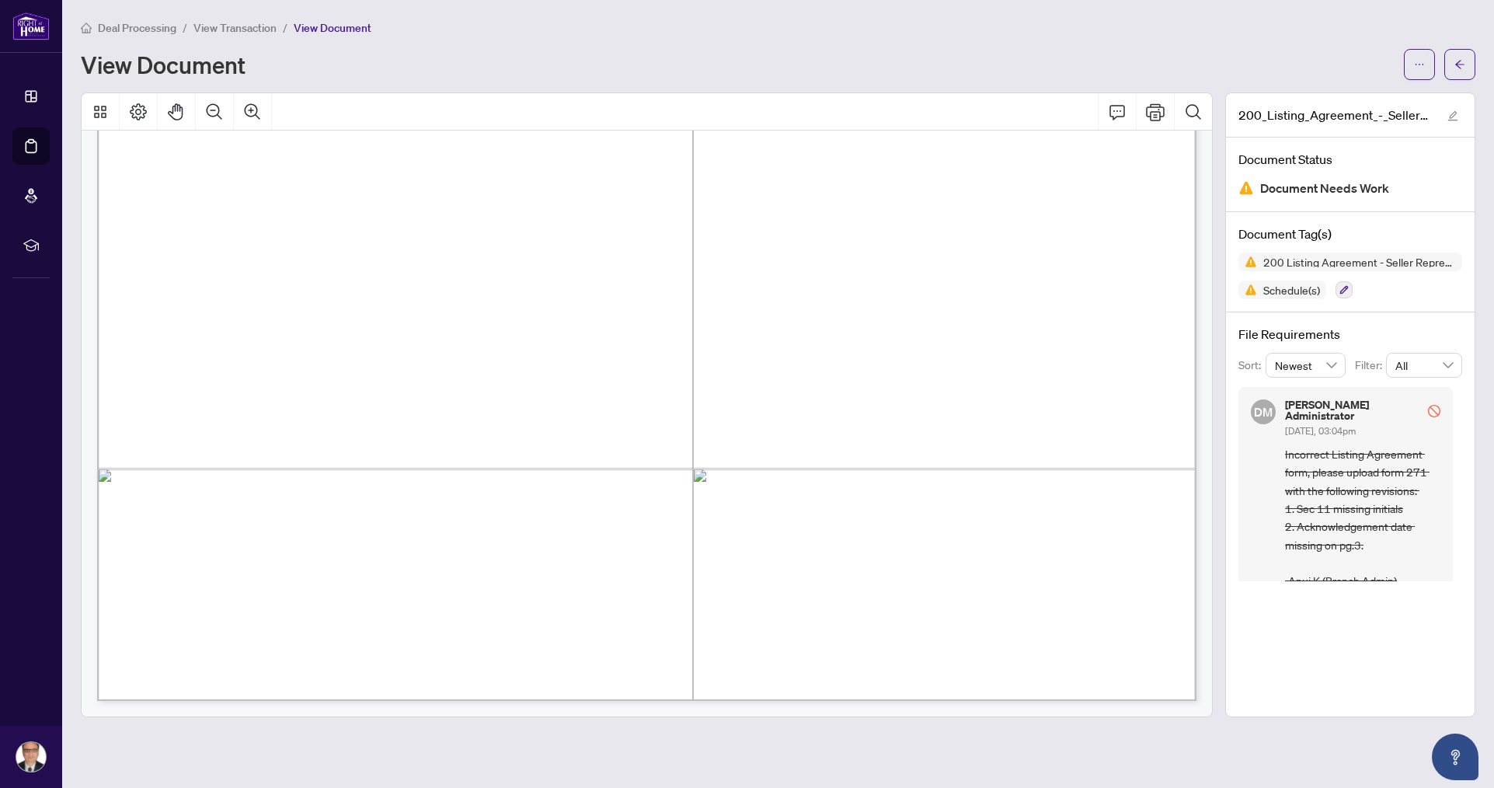
scroll to position [5244, 1]
drag, startPoint x: 576, startPoint y: 459, endPoint x: 509, endPoint y: 444, distance: 68.6
click at [487, 441] on span "agreement will remain in effect." at bounding box center [332, 439] width 309 height 17
drag, startPoint x: 494, startPoint y: 441, endPoint x: 232, endPoint y: 239, distance: 331.3
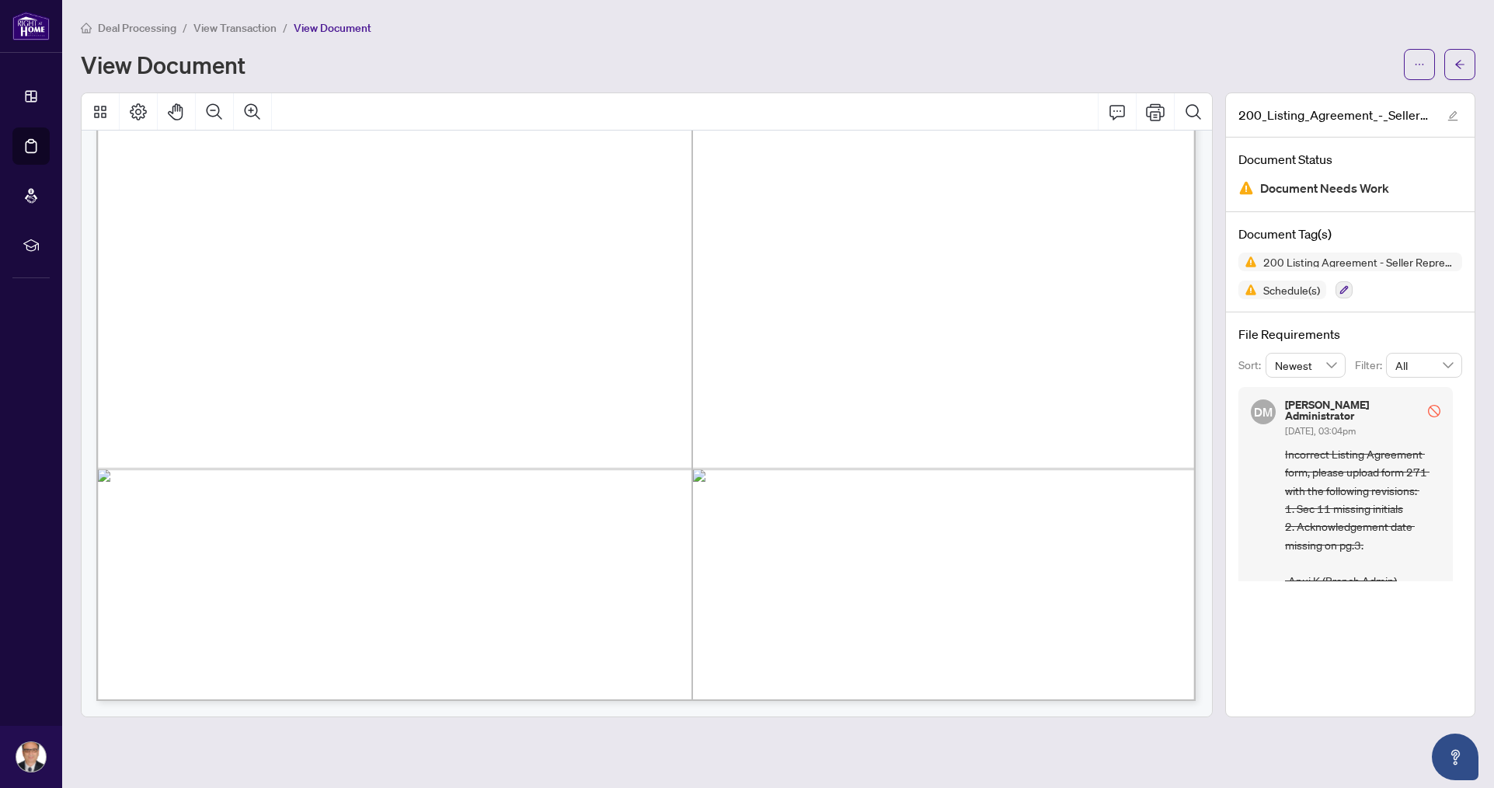
click at [474, 437] on span "agreement will remain in effect." at bounding box center [332, 439] width 309 height 17
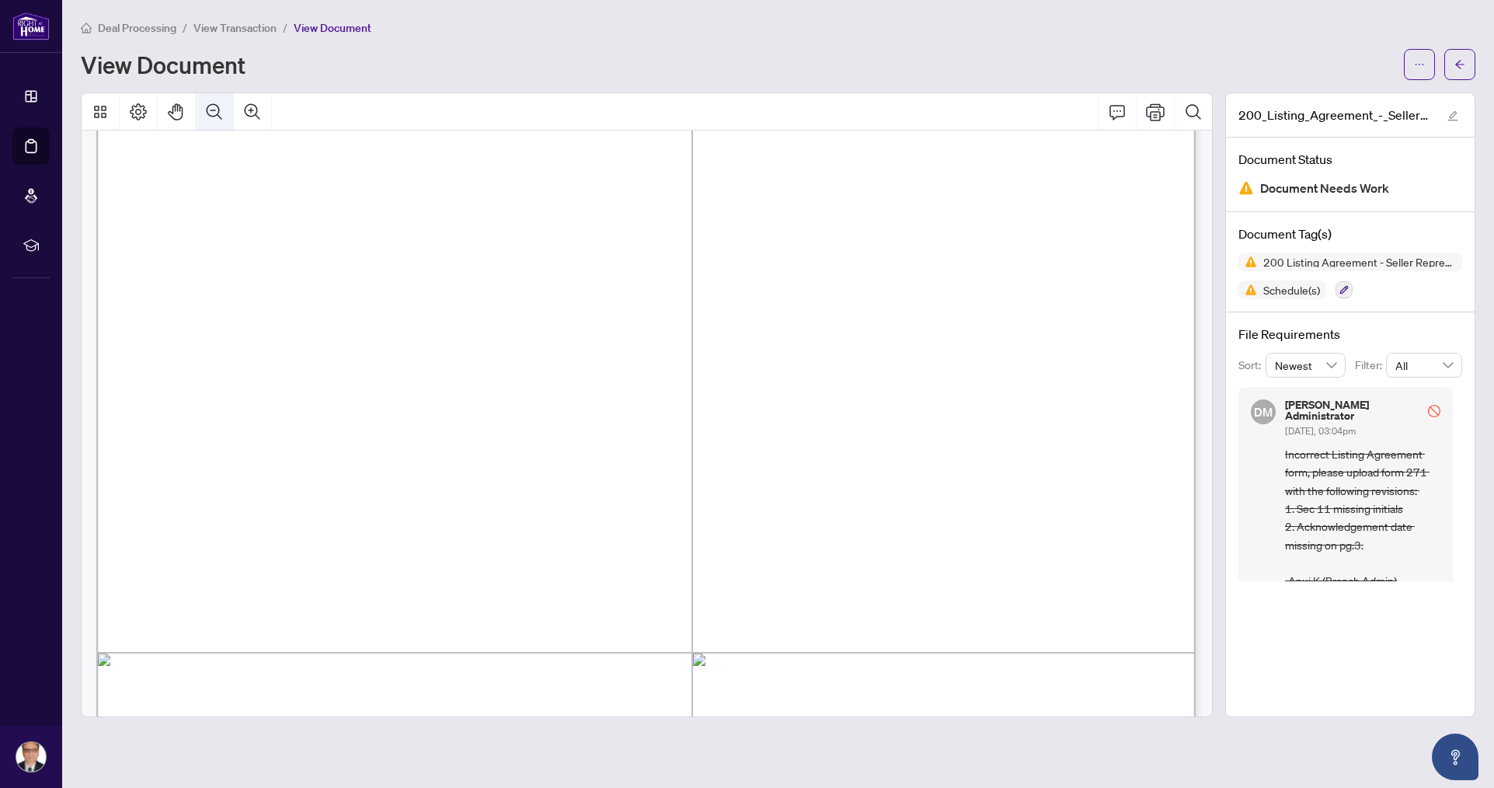
scroll to position [4285, 1]
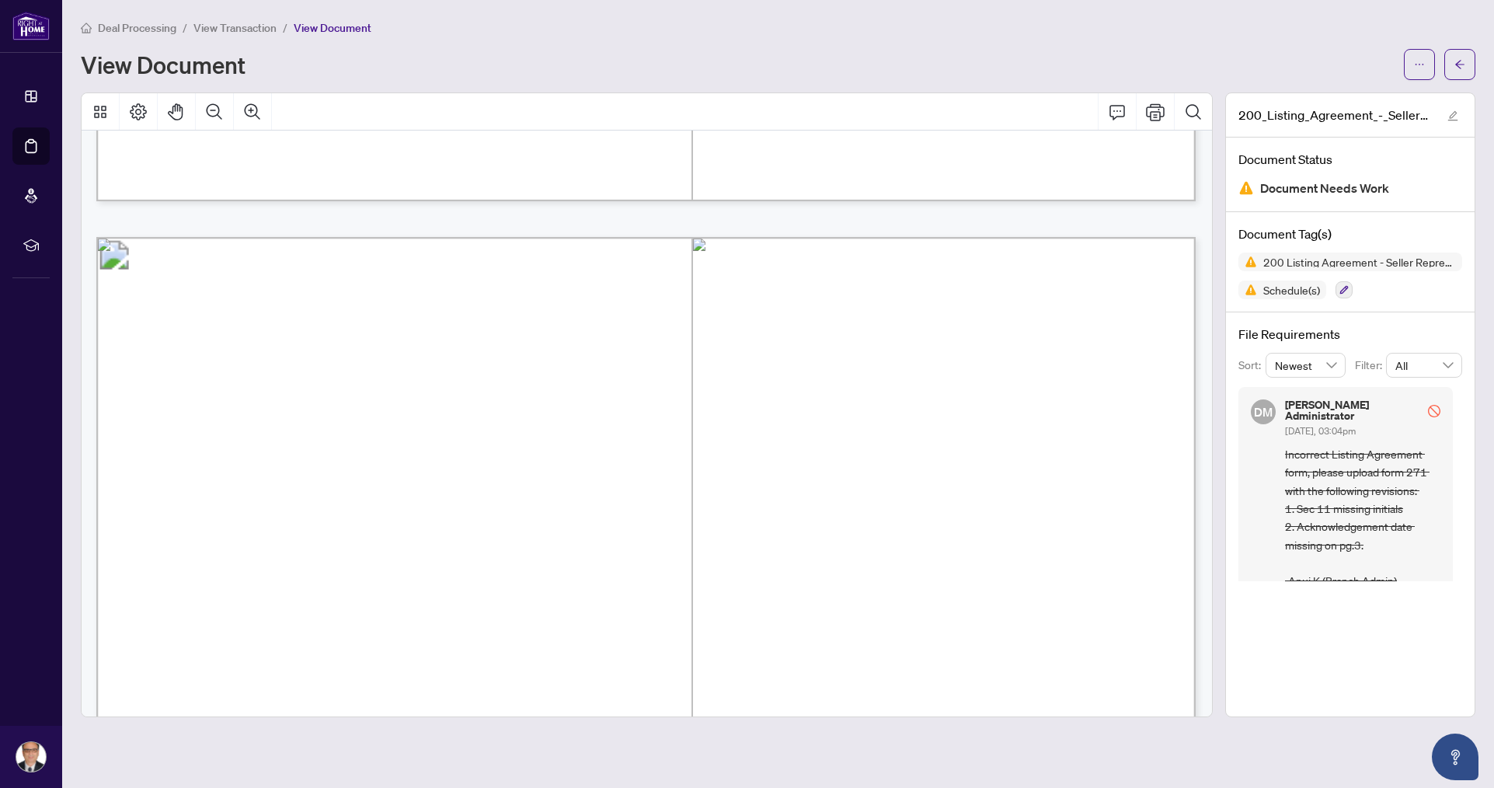
drag, startPoint x: 474, startPoint y: 437, endPoint x: 187, endPoint y: 647, distance: 355.3
click at [187, 237] on p "Form 200 Revised 2025 Page 4 of 4 The trademarks REALTOR®, REALTORS®, MLS®, Mul…" at bounding box center [1367, 237] width 2542 height 0
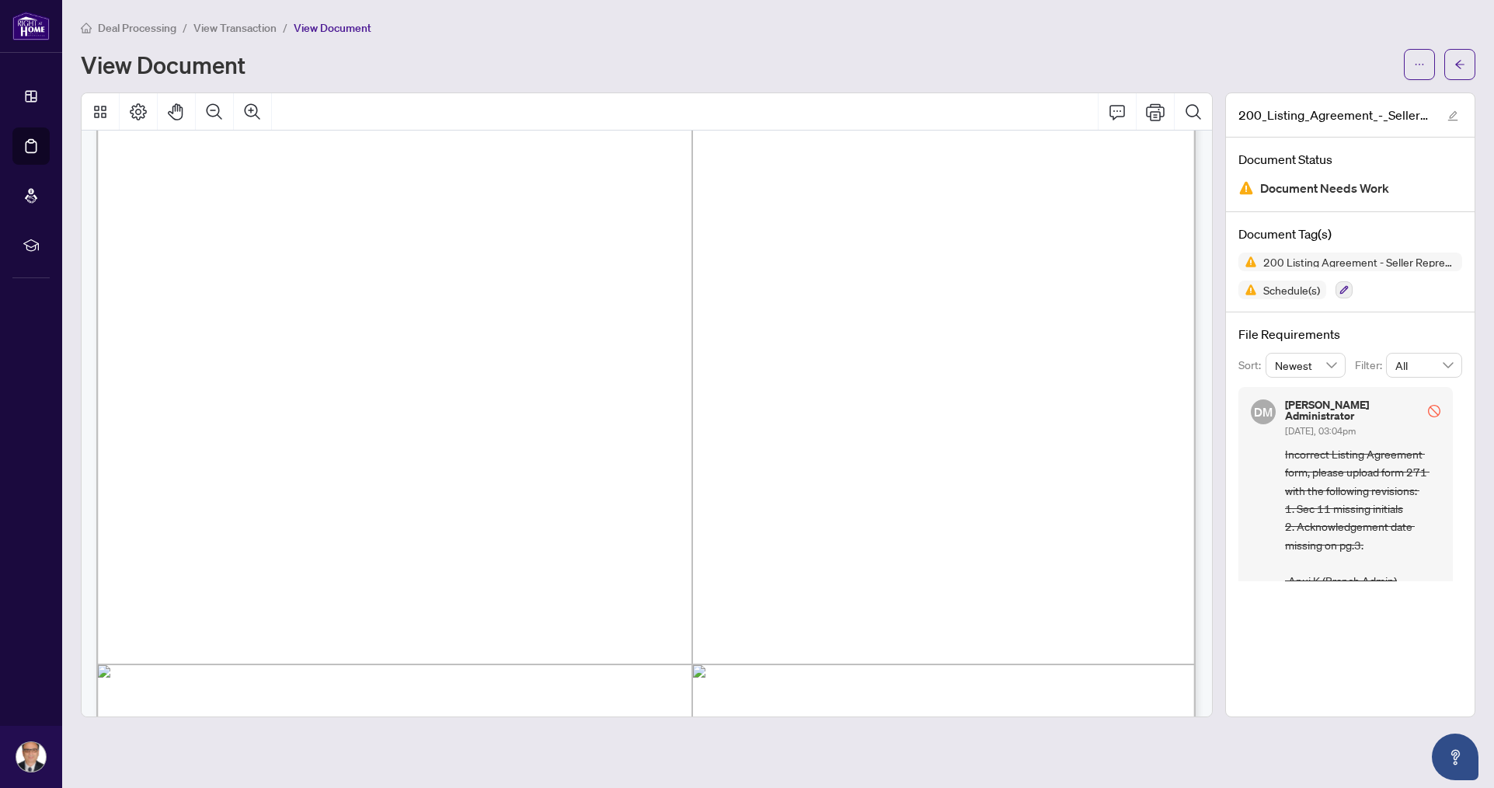
scroll to position [0, 1]
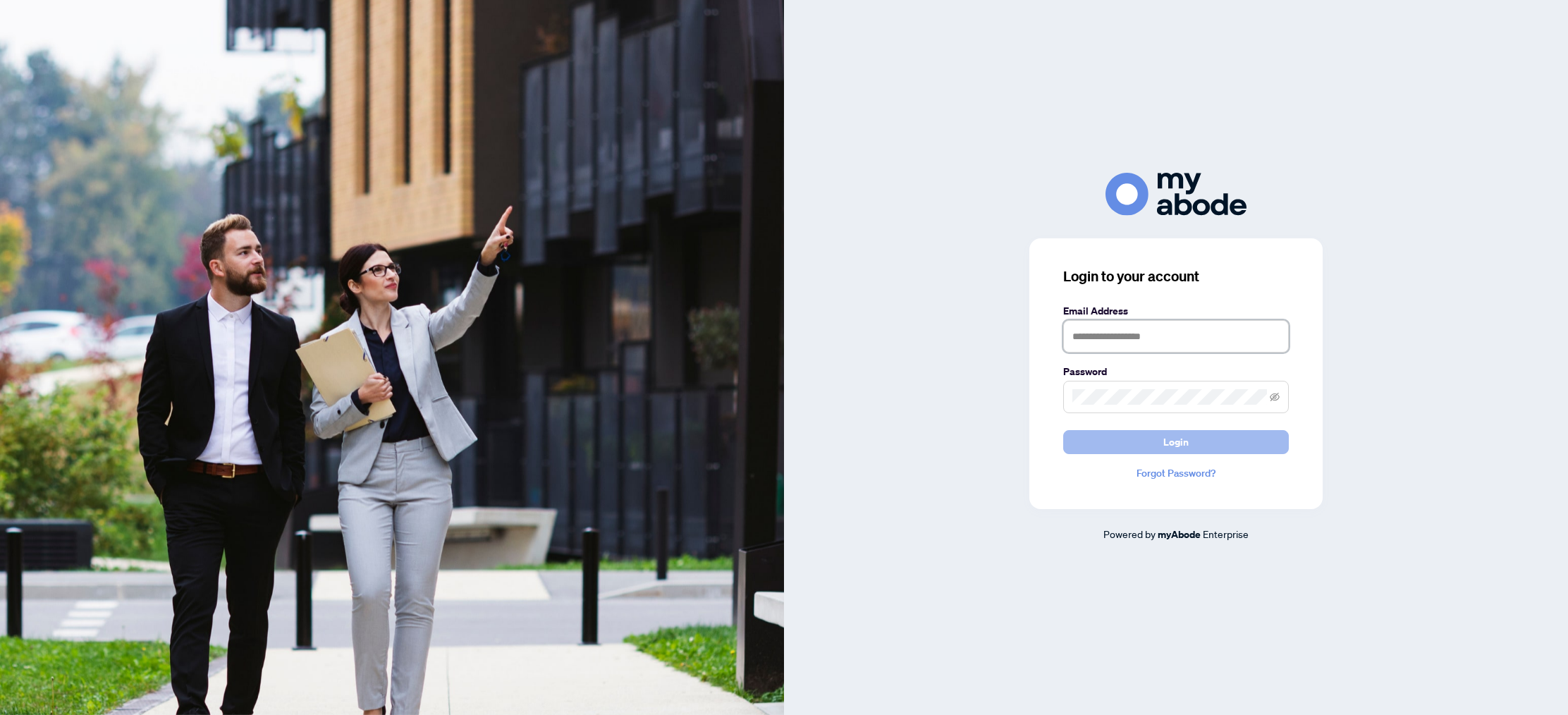
type input "**********"
click at [1188, 443] on span "Login" at bounding box center [1176, 442] width 25 height 23
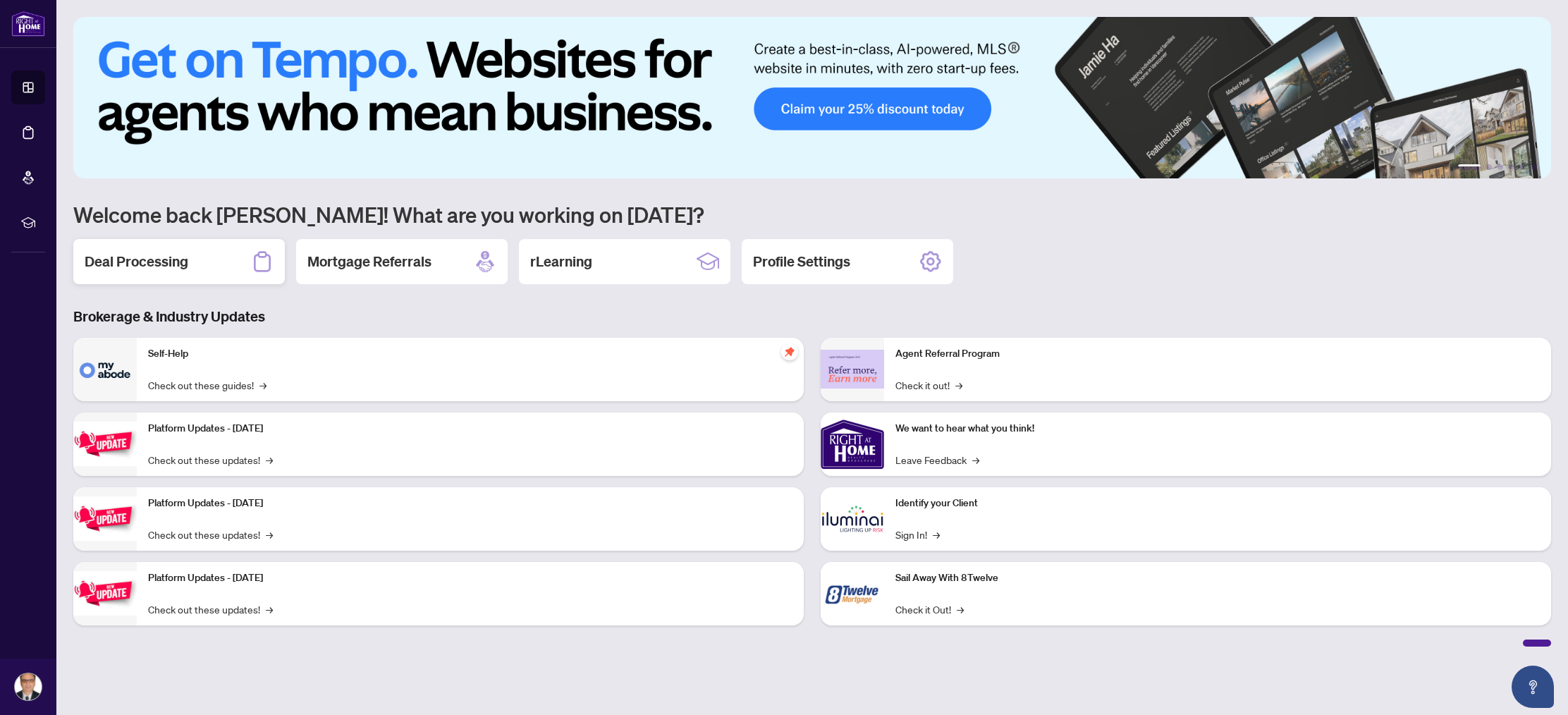
click at [183, 260] on h2 "Deal Processing" at bounding box center [136, 261] width 103 height 20
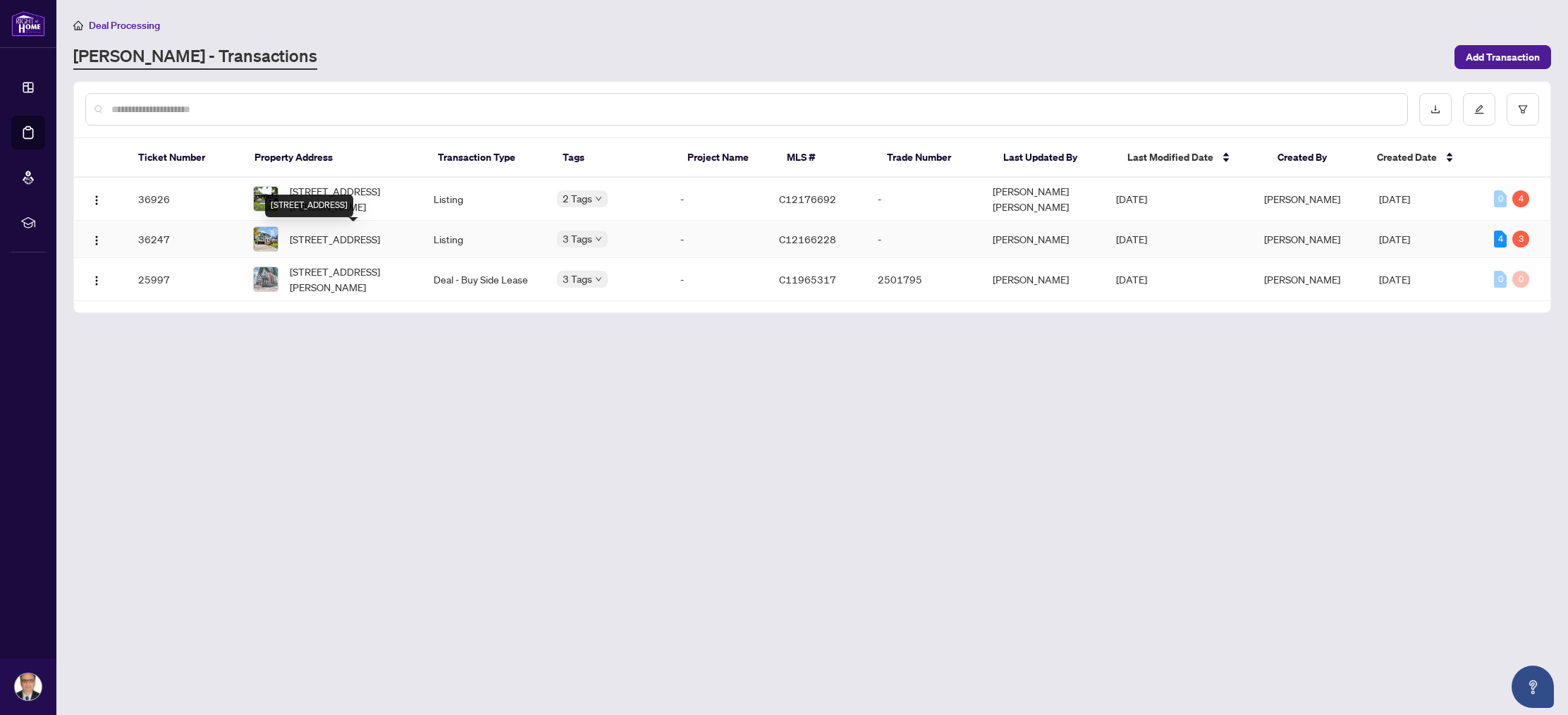
click at [304, 245] on span "[STREET_ADDRESS]" at bounding box center [334, 239] width 90 height 15
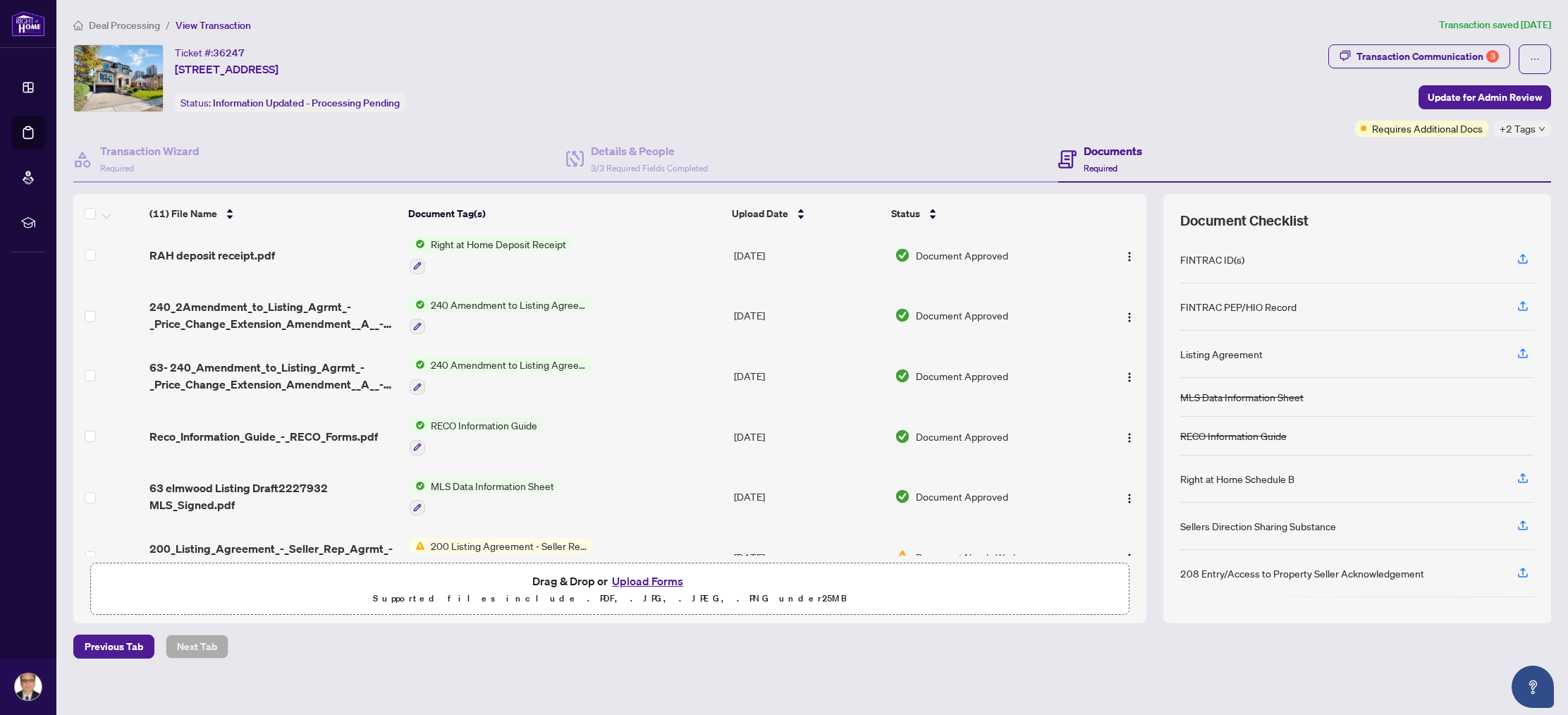
scroll to position [315, 0]
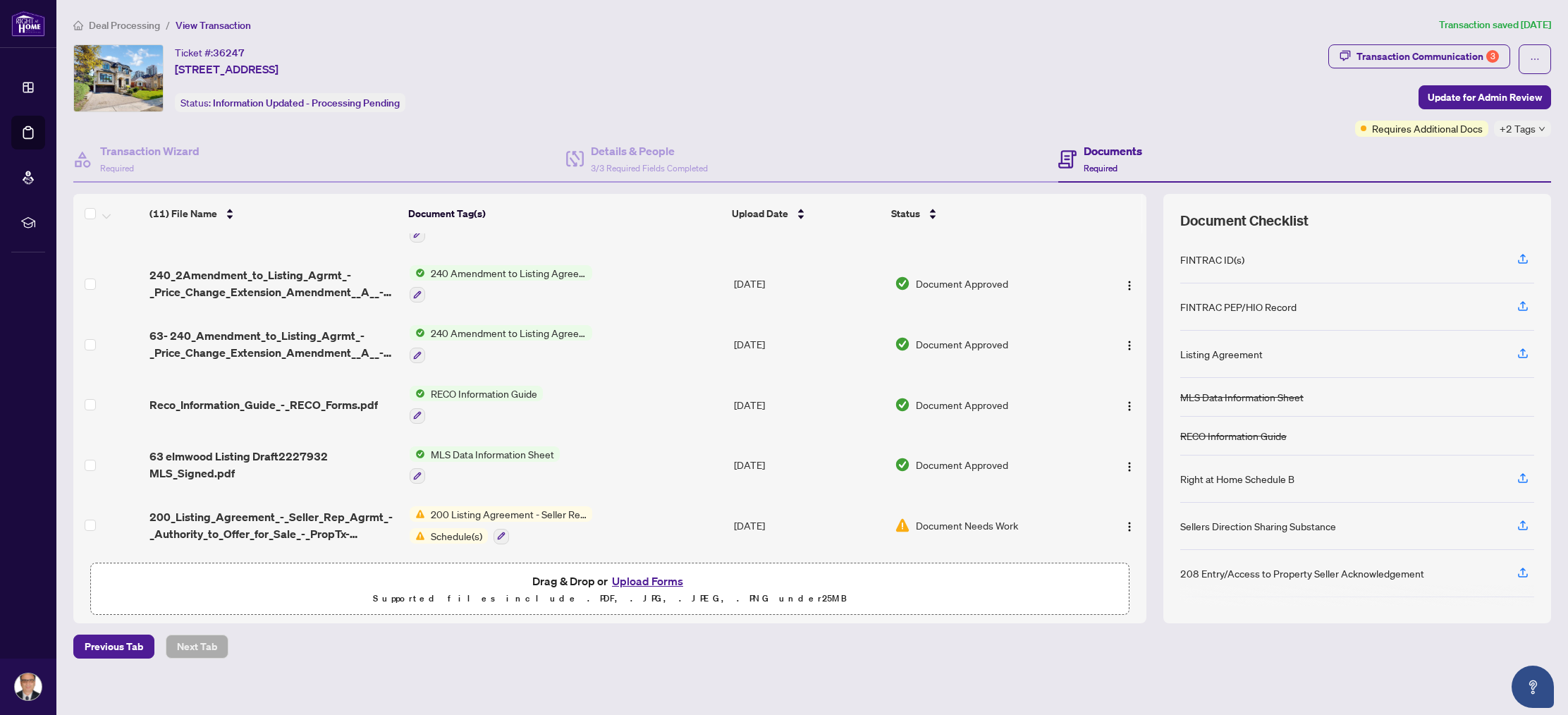
click at [532, 507] on span "200 Listing Agreement - Seller Representation Agreement Authority to Offer for …" at bounding box center [509, 514] width 167 height 15
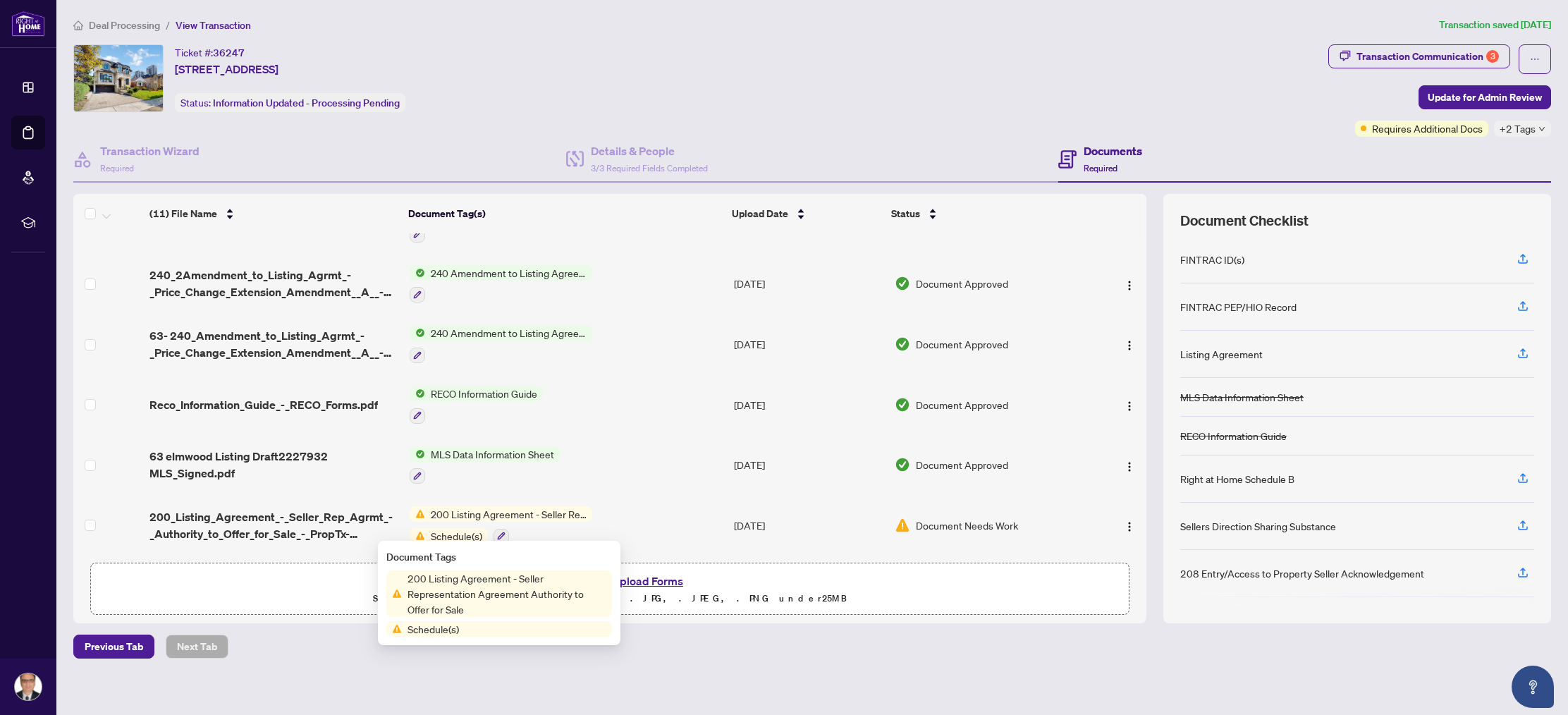
click at [532, 507] on span "200 Listing Agreement - Seller Representation Agreement Authority to Offer for …" at bounding box center [509, 514] width 167 height 15
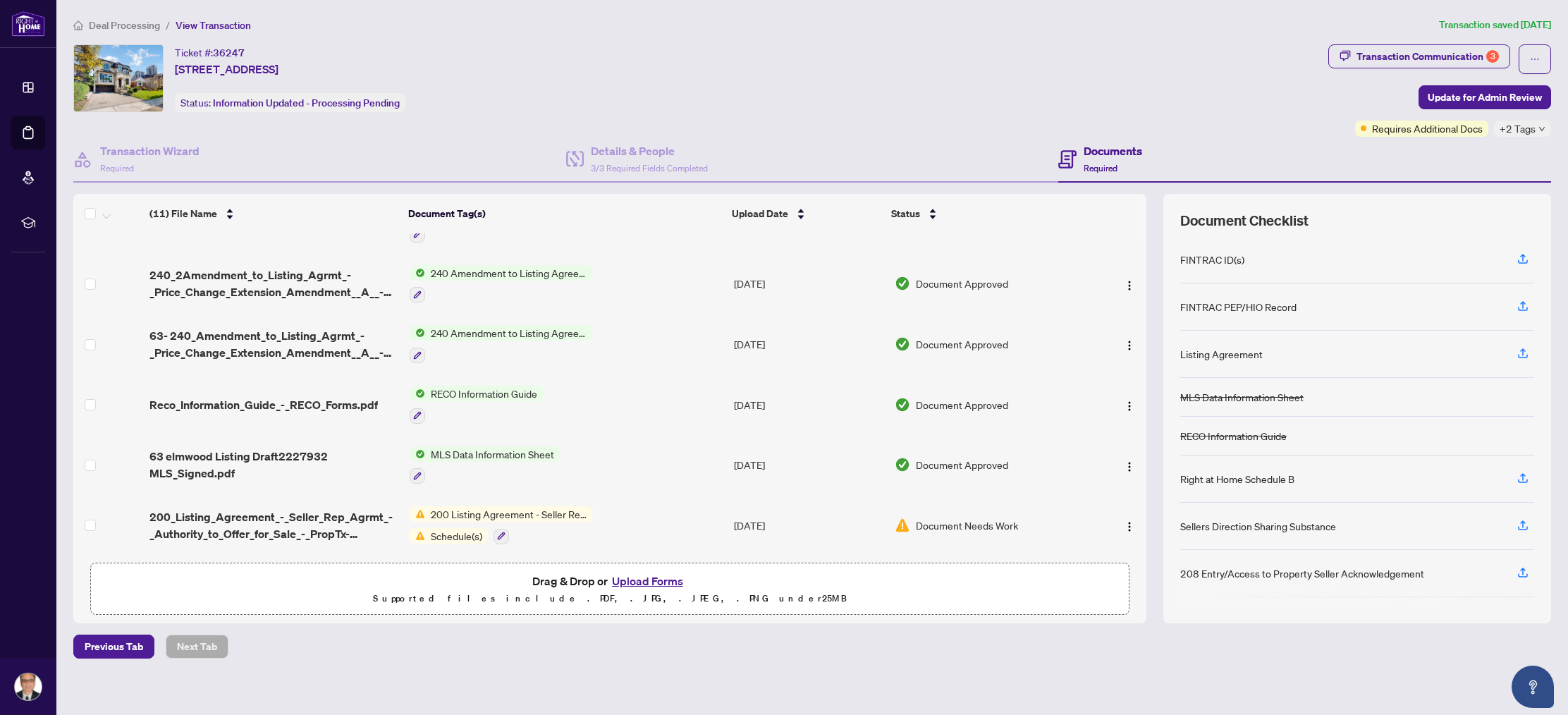
click at [532, 507] on span "200 Listing Agreement - Seller Representation Agreement Authority to Offer for …" at bounding box center [509, 514] width 167 height 15
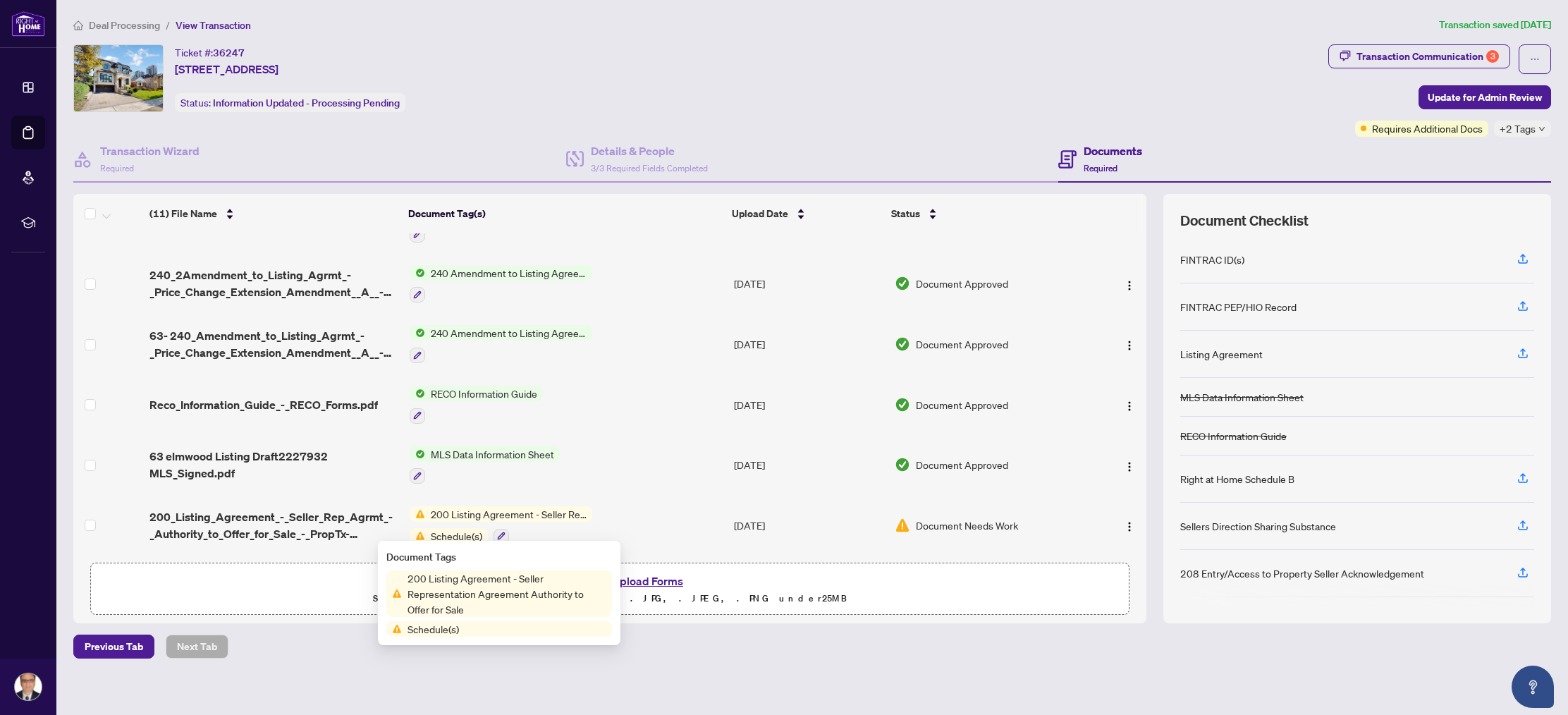
click at [477, 586] on span "200 Listing Agreement - Seller Representation Agreement Authority to Offer for …" at bounding box center [507, 593] width 211 height 46
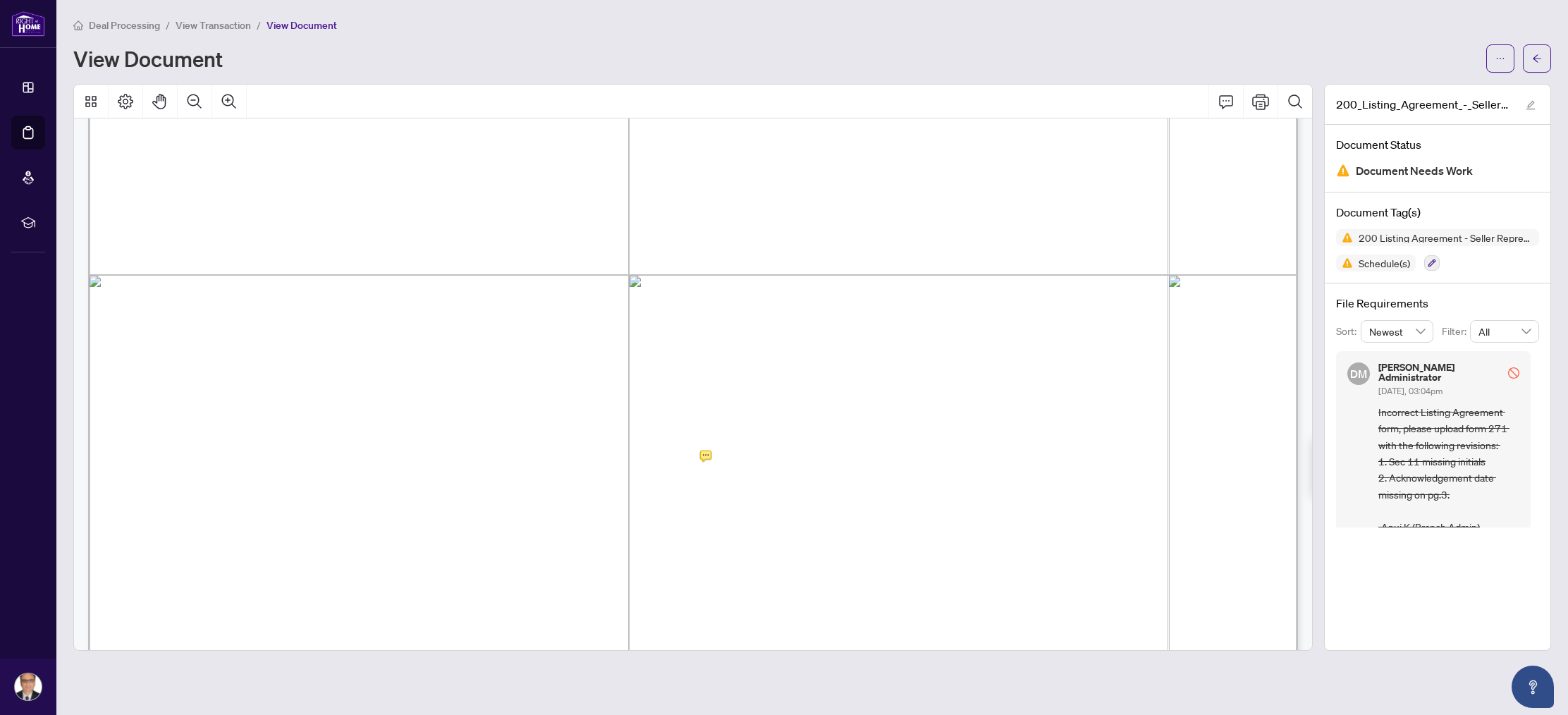
scroll to position [4048, 0]
click at [287, 580] on span "on the ……......................... day of ……………................................…" at bounding box center [692, 582] width 1048 height 20
